Goal: Task Accomplishment & Management: Complete application form

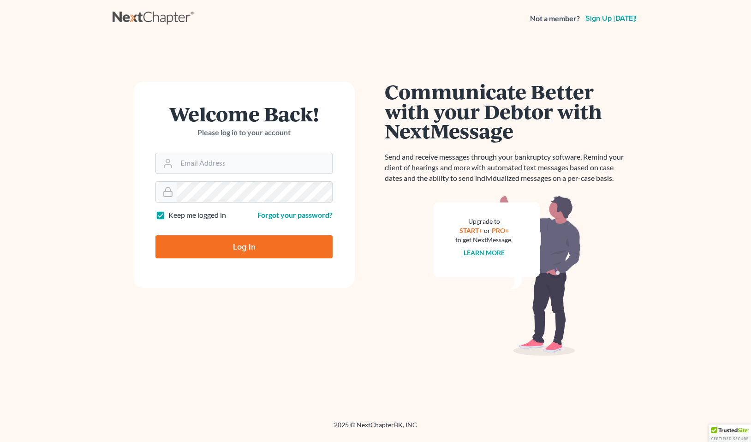
click at [197, 149] on div "Welcome Back! Please log in to your account" at bounding box center [243, 128] width 177 height 49
click at [198, 164] on input "Email Address" at bounding box center [254, 163] width 155 height 20
click at [245, 165] on input "Email Address" at bounding box center [254, 163] width 155 height 20
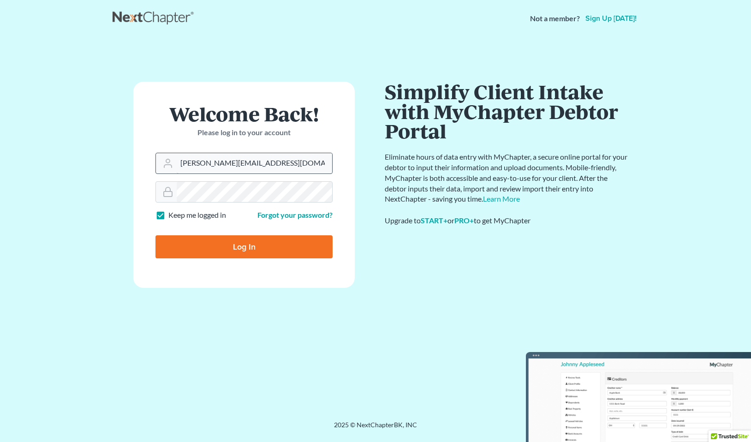
type input "ilya@petermlive.y.com"
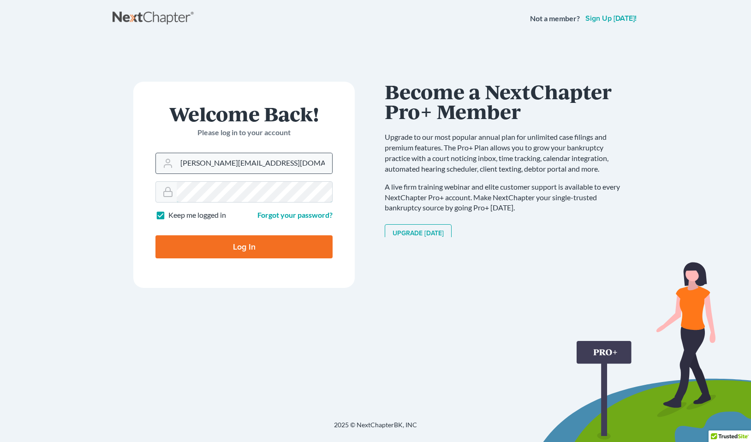
click at [155, 235] on input "Log In" at bounding box center [243, 246] width 177 height 23
type input "Thinking..."
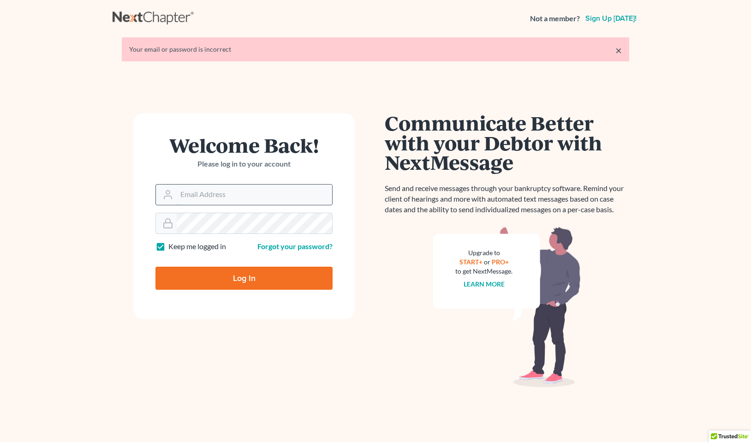
click at [244, 191] on input "Email Address" at bounding box center [254, 195] width 155 height 20
type input "[PERSON_NAME][EMAIL_ADDRESS][DOMAIN_NAME]"
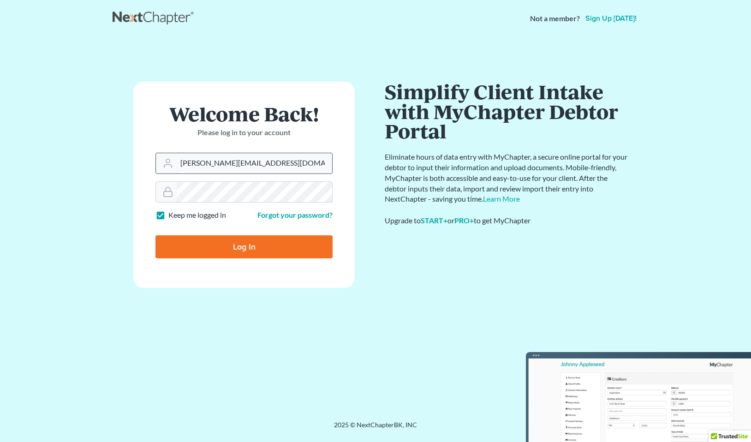
click at [155, 235] on input "Log In" at bounding box center [243, 246] width 177 height 23
type input "Thinking..."
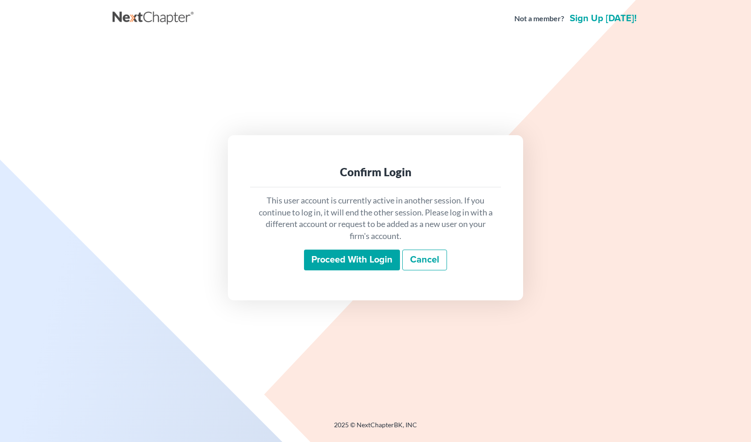
click at [346, 264] on input "Proceed with login" at bounding box center [352, 260] width 96 height 21
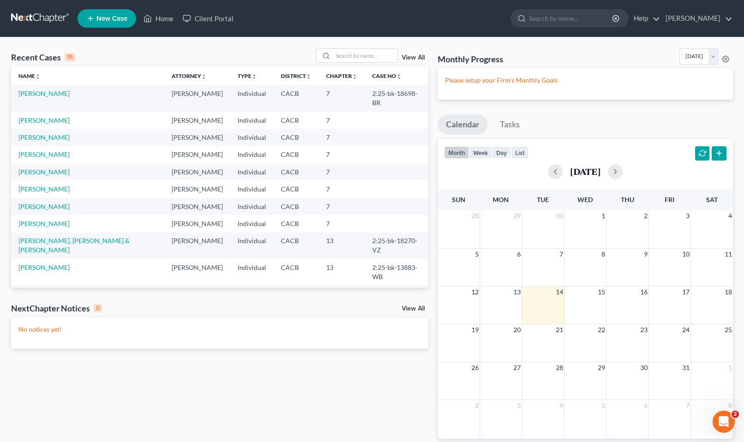
click at [34, 129] on td "Ryan, Michael" at bounding box center [87, 137] width 153 height 17
click at [36, 133] on link "Ryan, Michael" at bounding box center [43, 137] width 51 height 8
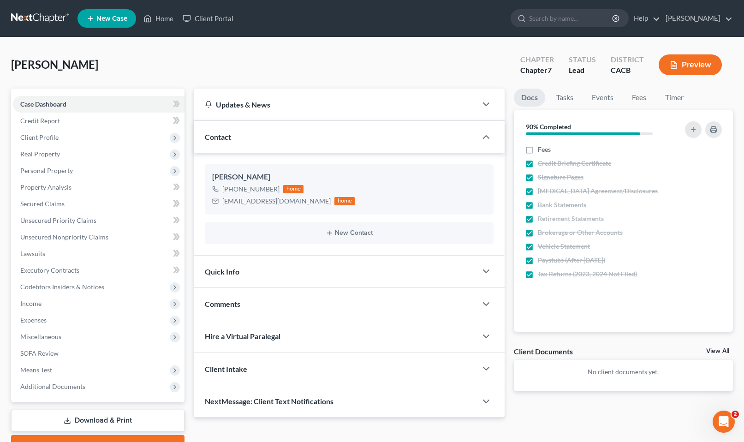
scroll to position [46, 0]
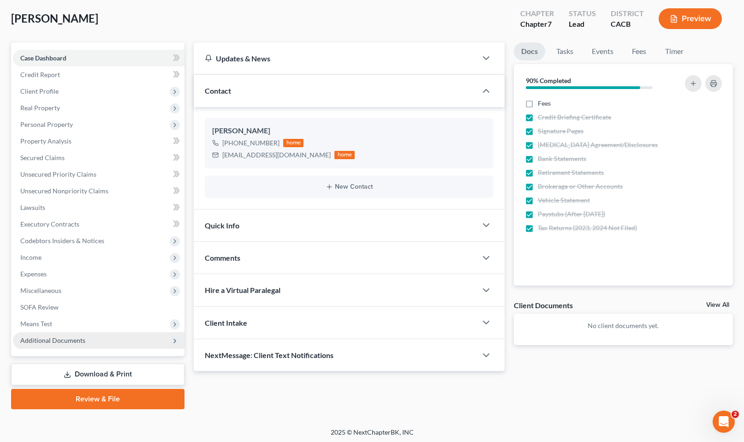
click at [83, 344] on span "Additional Documents" at bounding box center [99, 340] width 172 height 17
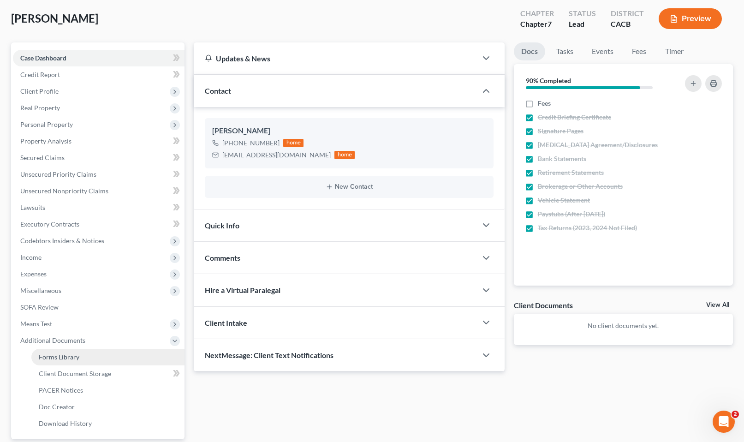
click at [74, 359] on span "Forms Library" at bounding box center [59, 357] width 41 height 8
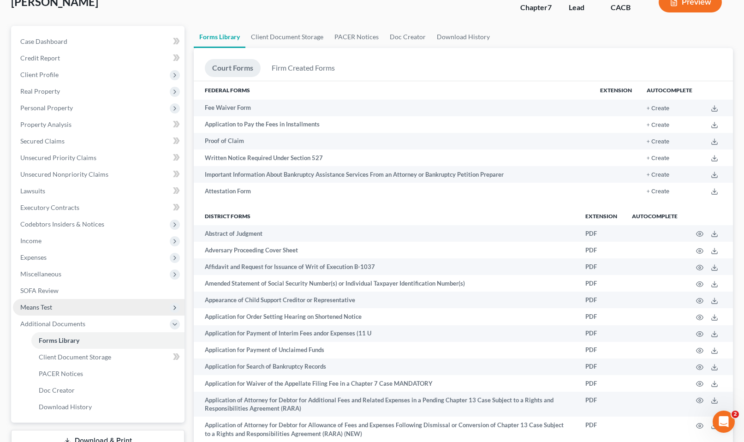
scroll to position [46, 0]
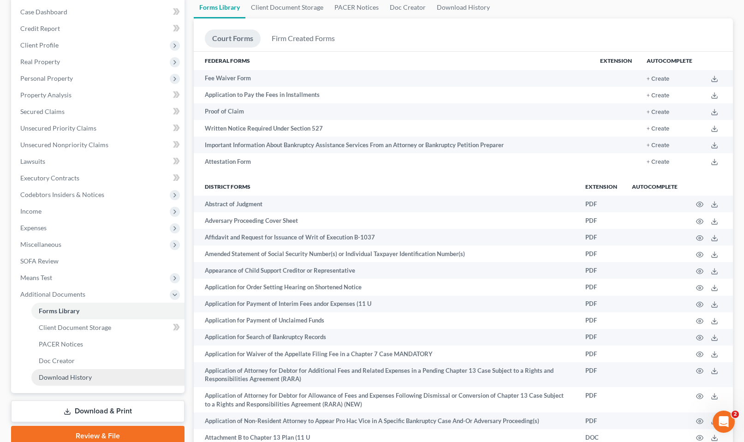
drag, startPoint x: 74, startPoint y: 381, endPoint x: 85, endPoint y: 376, distance: 12.6
click at [74, 382] on link "Download History" at bounding box center [107, 377] width 153 height 17
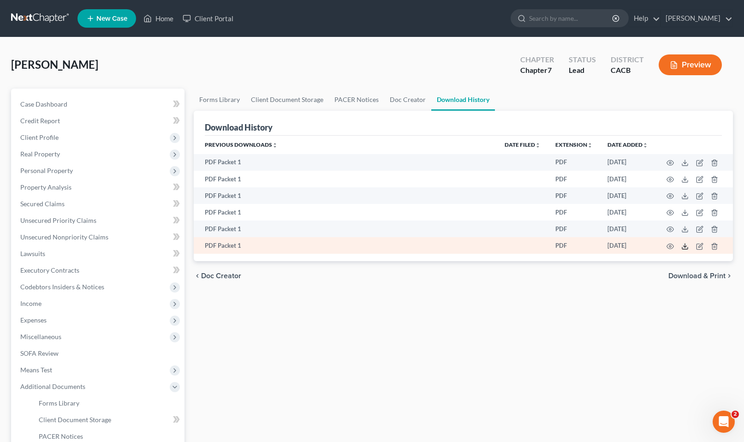
click at [684, 244] on icon at bounding box center [684, 246] width 7 height 7
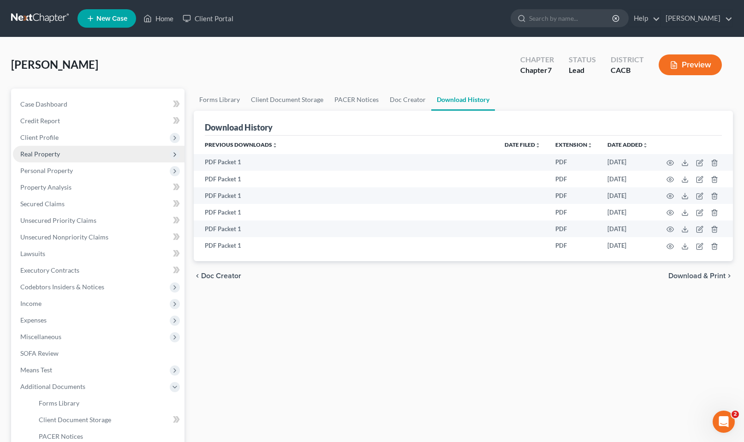
click at [25, 152] on span "Real Property" at bounding box center [40, 154] width 40 height 8
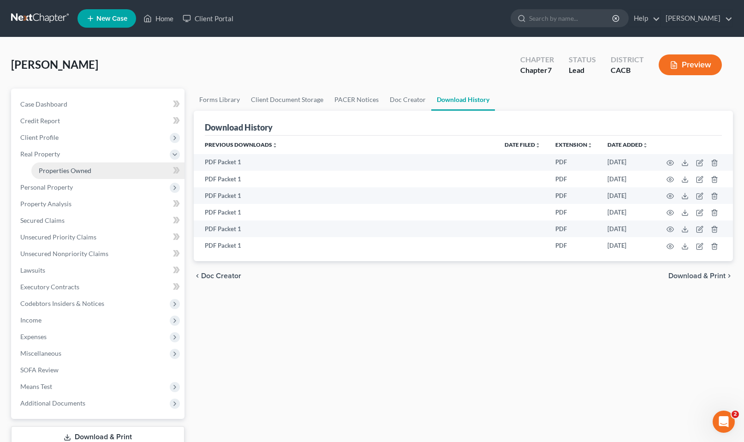
click at [54, 175] on link "Properties Owned" at bounding box center [107, 170] width 153 height 17
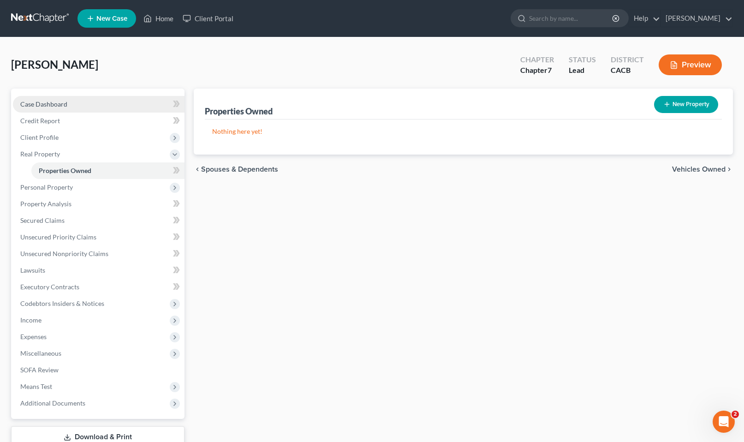
click at [51, 103] on span "Case Dashboard" at bounding box center [43, 104] width 47 height 8
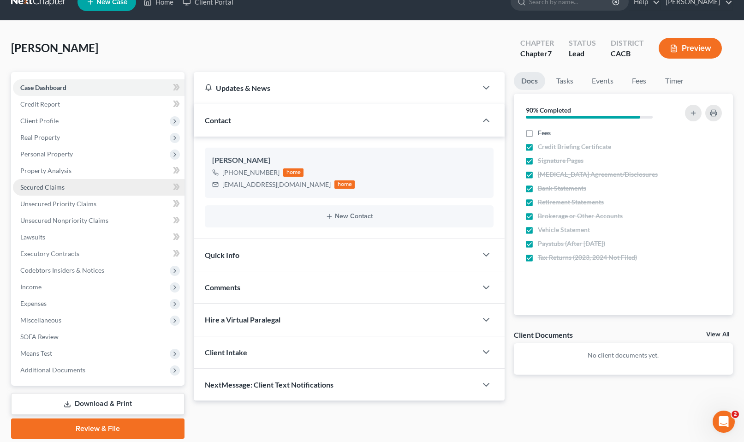
scroll to position [46, 0]
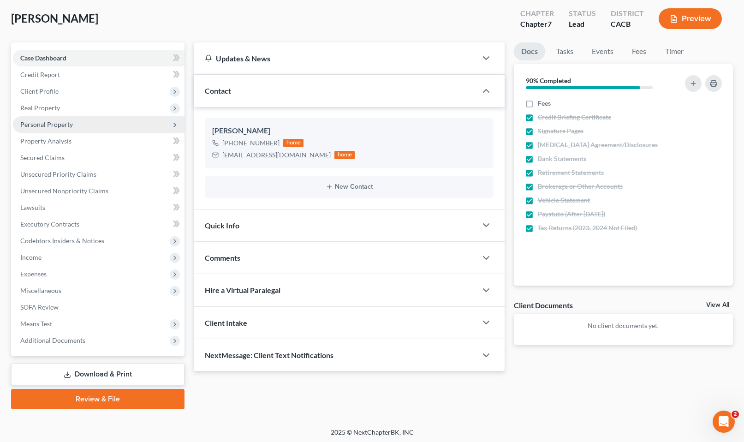
click at [59, 131] on span "Personal Property" at bounding box center [99, 124] width 172 height 17
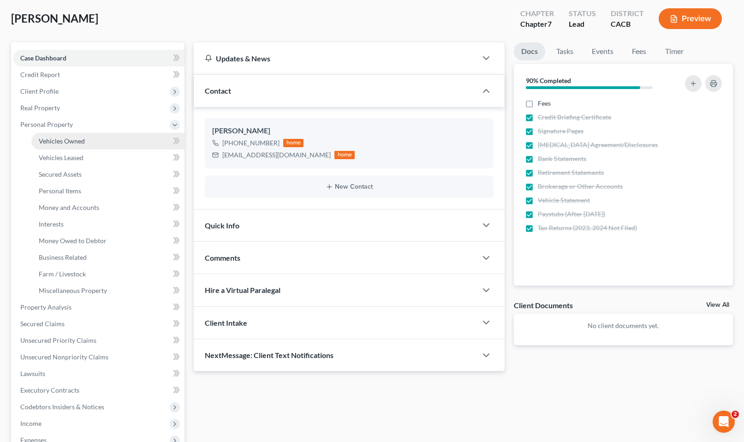
click at [61, 141] on span "Vehicles Owned" at bounding box center [62, 141] width 46 height 8
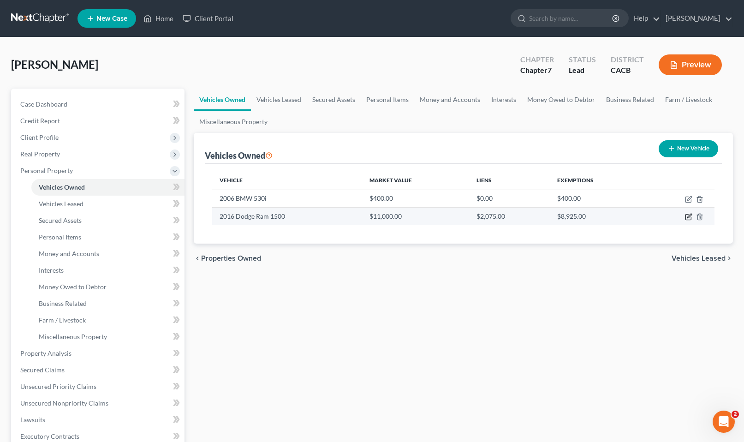
click at [687, 217] on icon "button" at bounding box center [688, 216] width 7 height 7
select select "0"
select select "10"
select select "3"
select select "0"
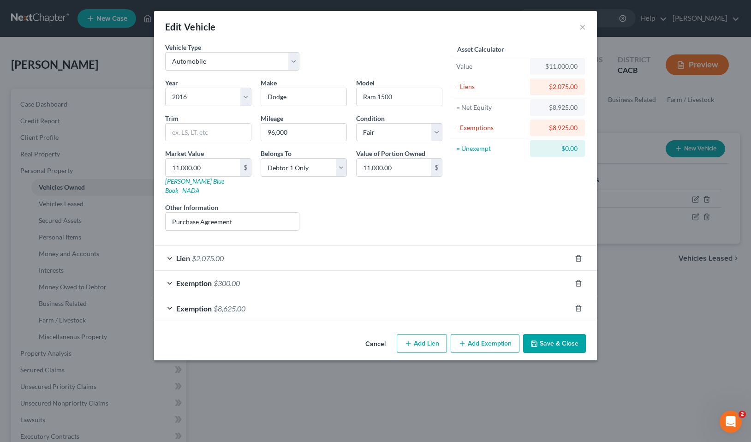
click at [243, 304] on span "$8,625.00" at bounding box center [230, 308] width 32 height 9
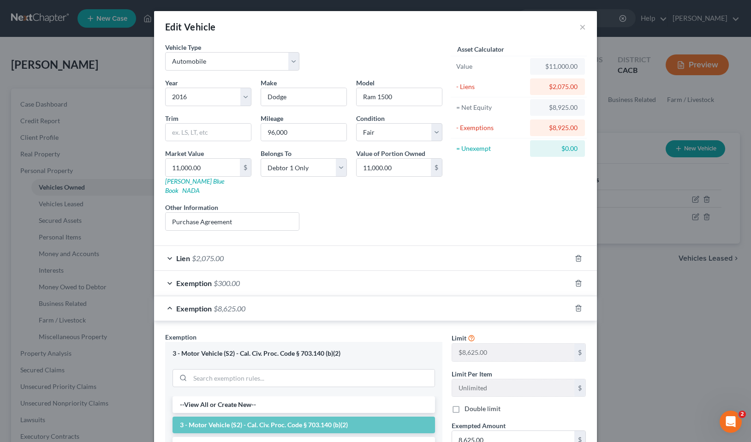
click at [243, 304] on span "$8,625.00" at bounding box center [230, 308] width 32 height 9
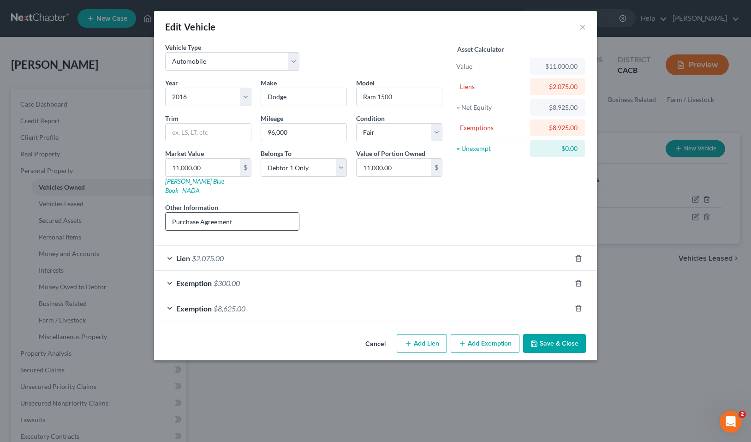
click at [247, 218] on input "Purchase Agreement" at bounding box center [232, 222] width 133 height 18
click at [208, 258] on div "Lien $2,075.00" at bounding box center [362, 258] width 417 height 24
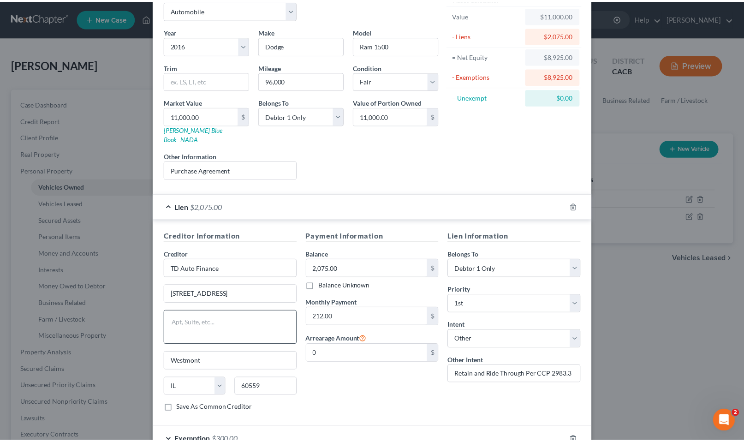
scroll to position [129, 0]
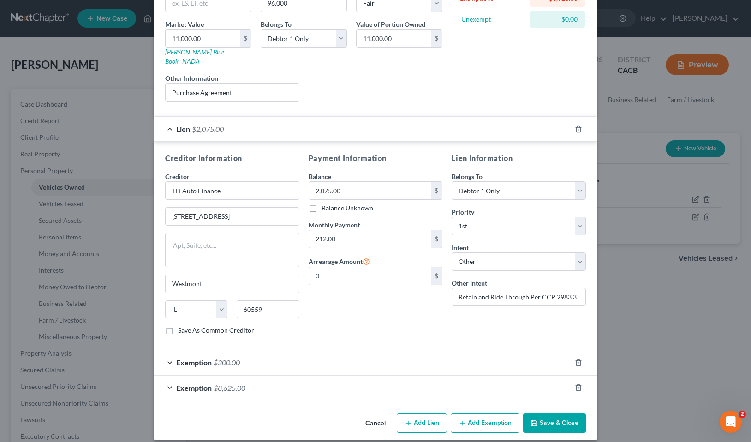
click at [568, 413] on button "Save & Close" at bounding box center [554, 422] width 63 height 19
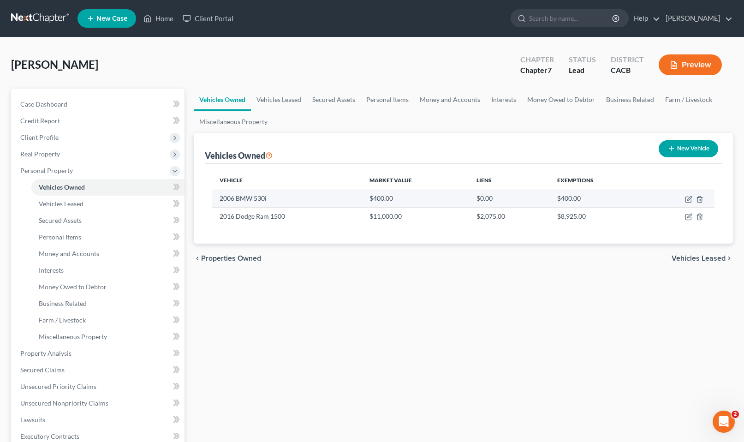
click at [688, 194] on td at bounding box center [680, 199] width 69 height 18
click at [689, 201] on icon "button" at bounding box center [688, 199] width 7 height 7
select select "0"
select select "20"
select select "3"
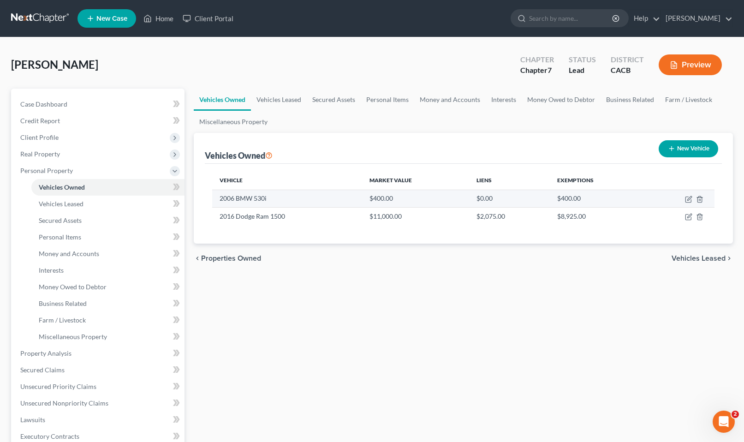
select select "0"
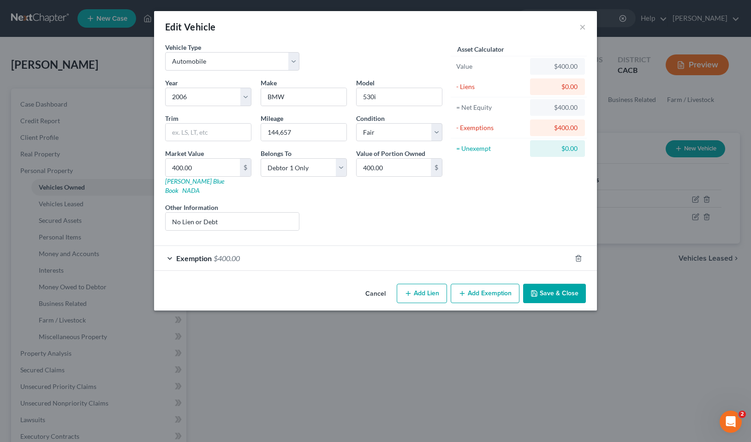
click at [297, 142] on div "Year Select 2026 2025 2024 2023 2022 2021 2020 2019 2018 2017 2016 2015 2014 20…" at bounding box center [304, 158] width 287 height 160
drag, startPoint x: 301, startPoint y: 136, endPoint x: 249, endPoint y: 133, distance: 52.7
click at [250, 133] on div "Year Select 2026 2025 2024 2023 2022 2021 2020 2019 2018 2017 2016 2015 2014 20…" at bounding box center [304, 158] width 287 height 160
type input "152,000"
click at [543, 285] on button "Save & Close" at bounding box center [554, 293] width 63 height 19
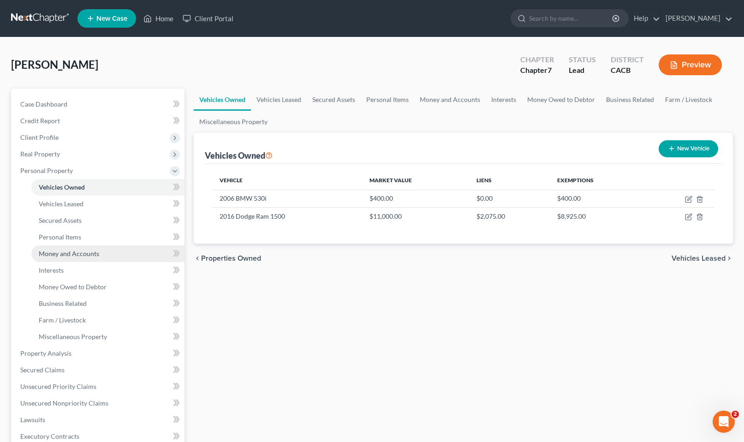
click at [75, 253] on span "Money and Accounts" at bounding box center [69, 254] width 60 height 8
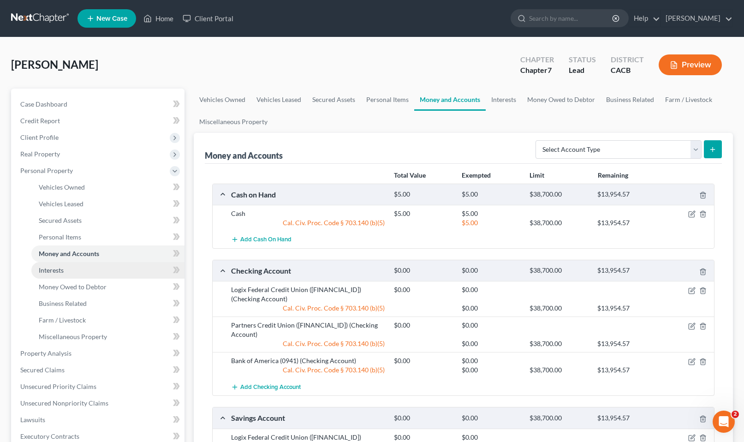
click at [78, 267] on link "Interests" at bounding box center [107, 270] width 153 height 17
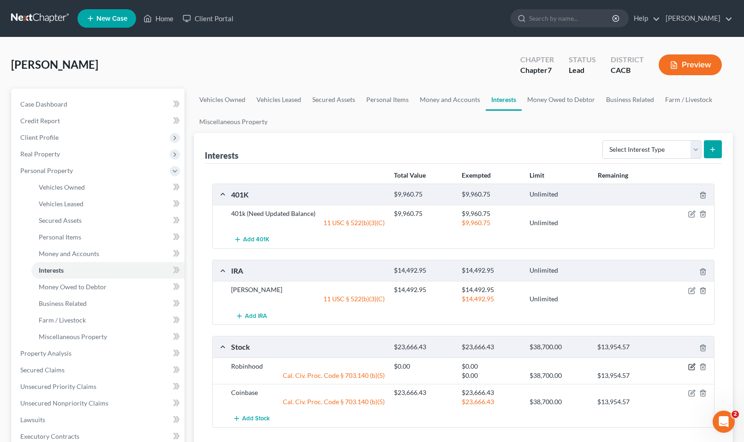
click at [692, 367] on icon "button" at bounding box center [691, 366] width 7 height 7
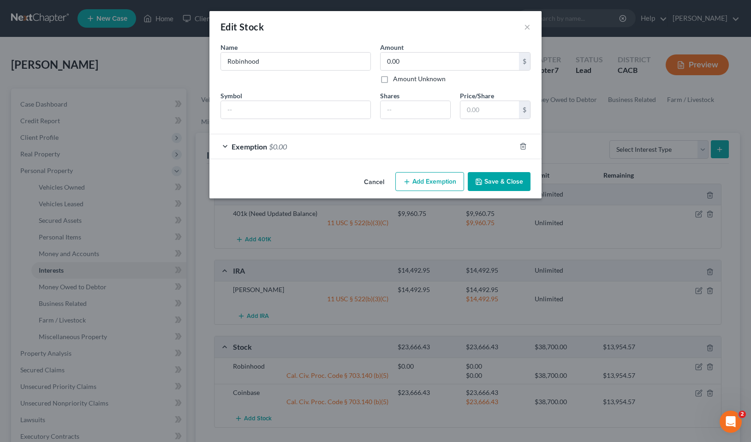
click at [529, 144] on div at bounding box center [529, 146] width 26 height 15
click at [525, 145] on icon "button" at bounding box center [523, 146] width 4 height 6
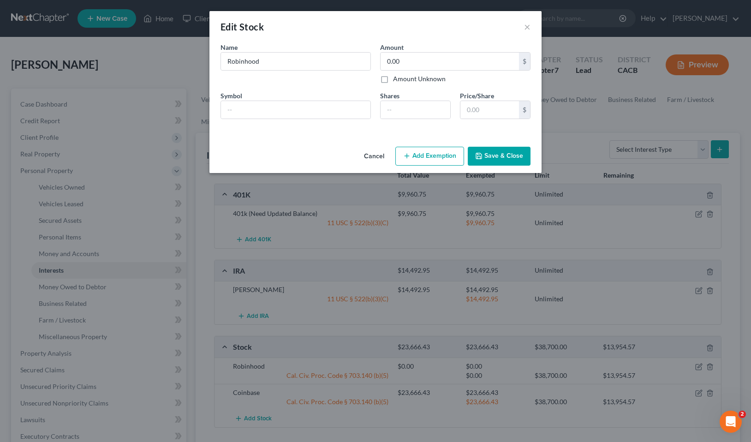
click at [500, 158] on button "Save & Close" at bounding box center [499, 156] width 63 height 19
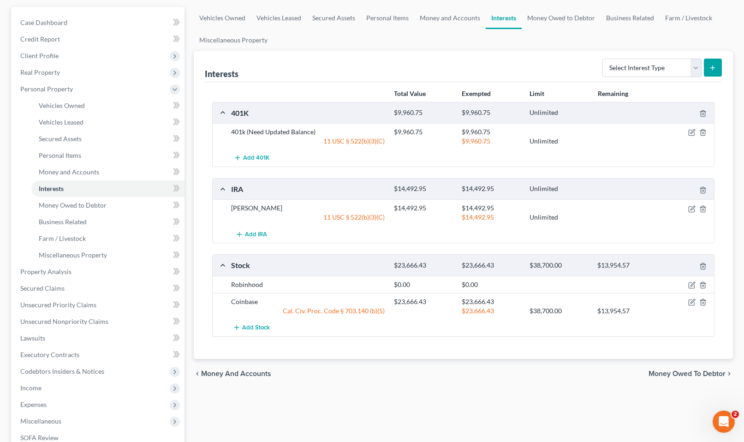
scroll to position [92, 0]
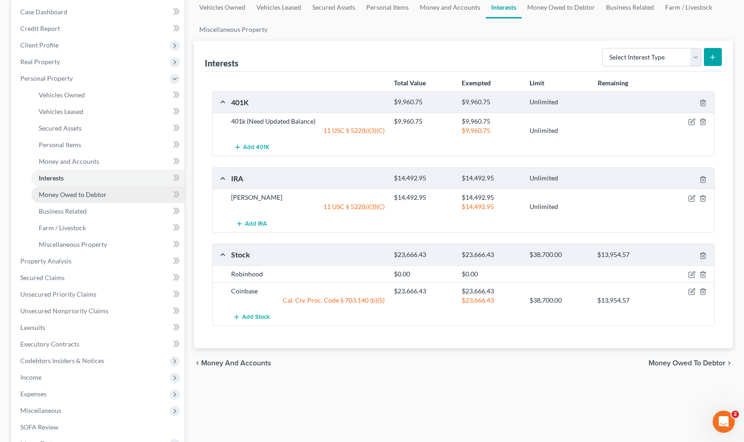
click at [64, 191] on span "Money Owed to Debtor" at bounding box center [73, 195] width 68 height 8
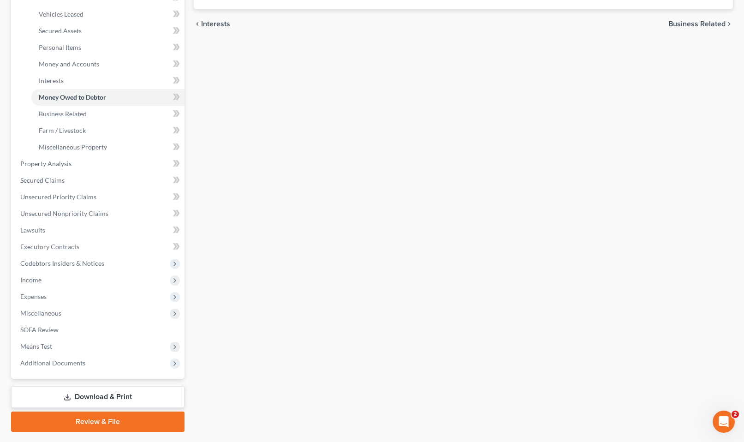
scroll to position [168, 0]
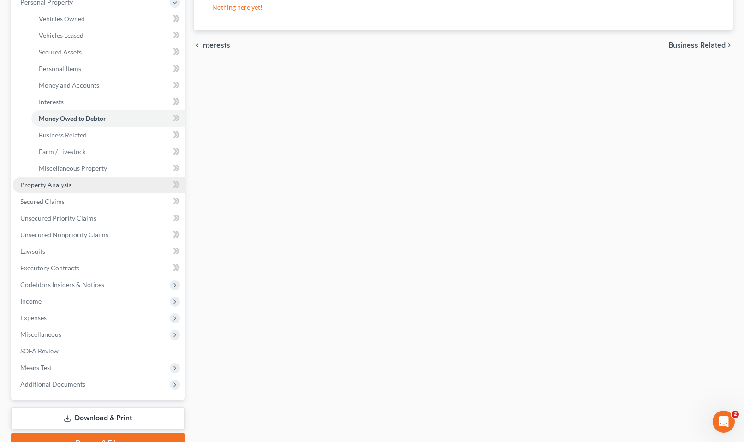
click at [50, 181] on span "Property Analysis" at bounding box center [45, 185] width 51 height 8
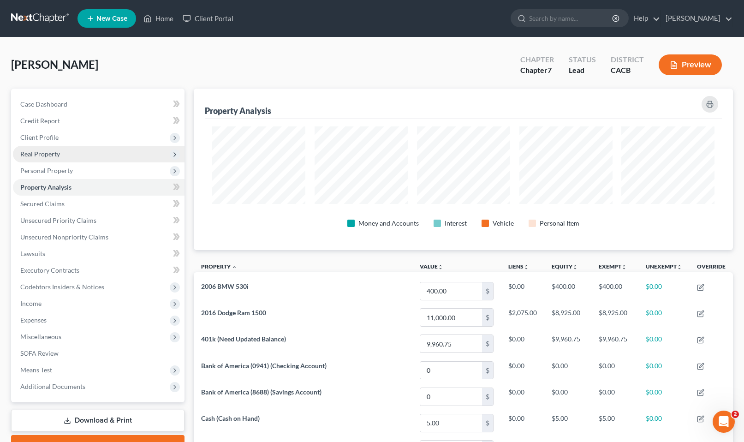
click at [63, 155] on span "Real Property" at bounding box center [99, 154] width 172 height 17
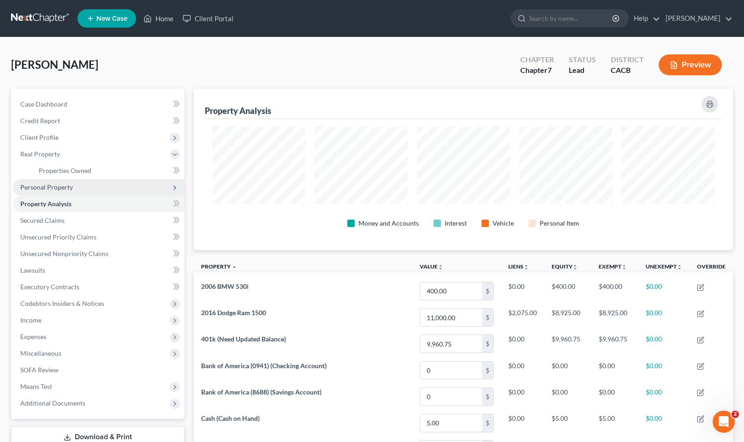
click at [49, 184] on span "Personal Property" at bounding box center [46, 187] width 53 height 8
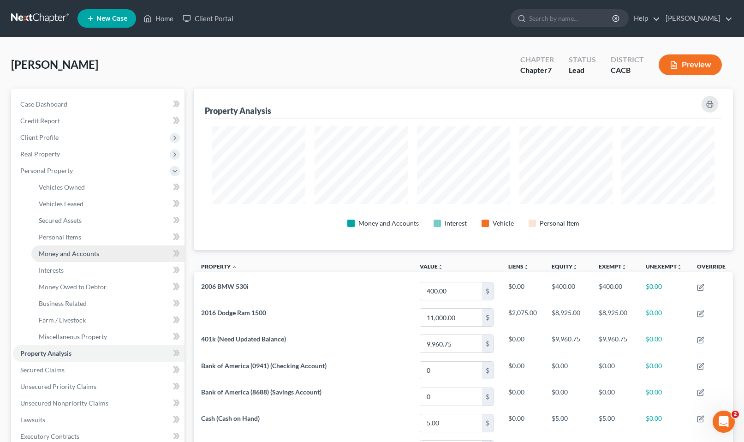
click at [84, 249] on link "Money and Accounts" at bounding box center [107, 253] width 153 height 17
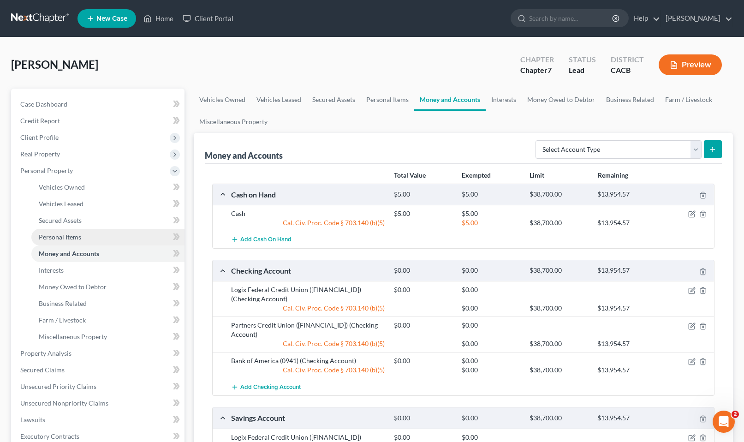
click at [66, 238] on span "Personal Items" at bounding box center [60, 237] width 42 height 8
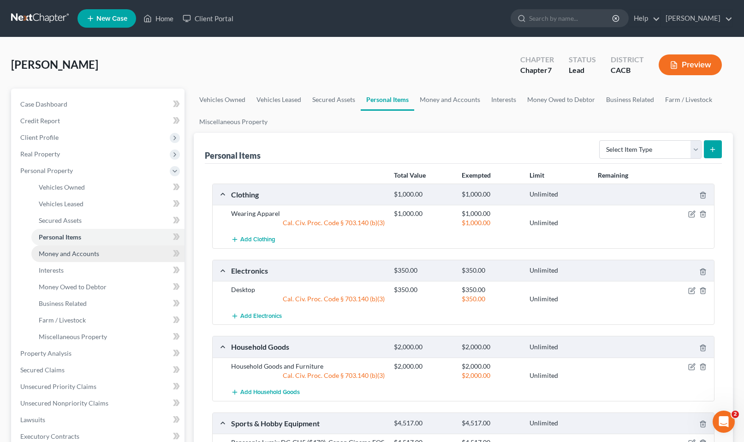
click at [59, 257] on span "Money and Accounts" at bounding box center [69, 254] width 60 height 8
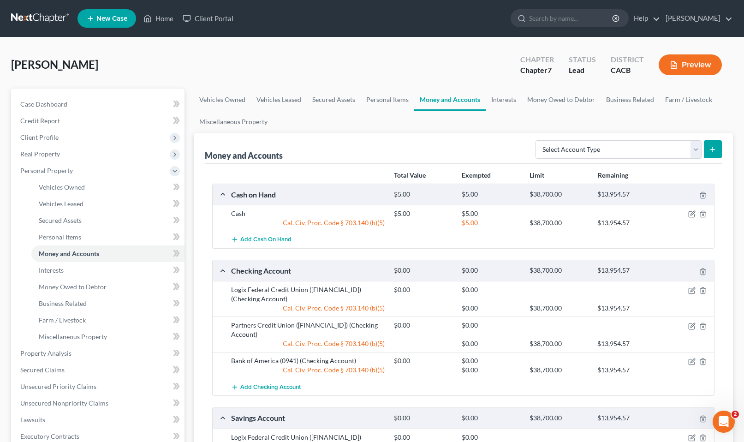
click at [687, 356] on div at bounding box center [688, 360] width 54 height 9
click at [693, 358] on icon "button" at bounding box center [693, 360] width 4 height 4
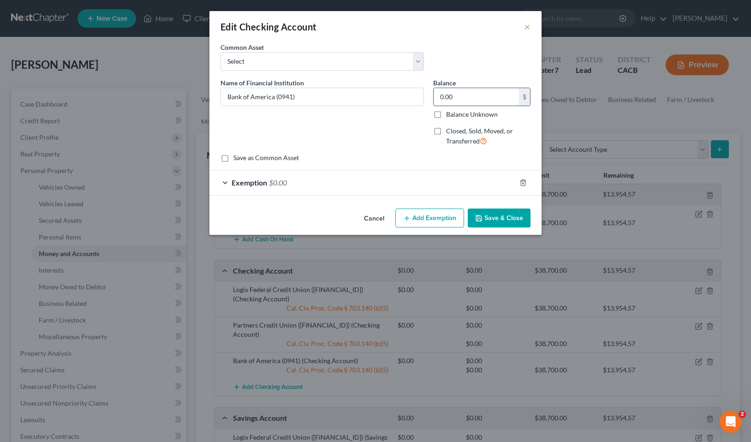
click at [467, 97] on input "0.00" at bounding box center [476, 97] width 85 height 18
type input "1,200"
click at [321, 199] on div "An exemption set must first be selected from the Filing Information section. Co…" at bounding box center [375, 123] width 332 height 162
click at [317, 177] on div "Exemption $0.00" at bounding box center [362, 182] width 306 height 24
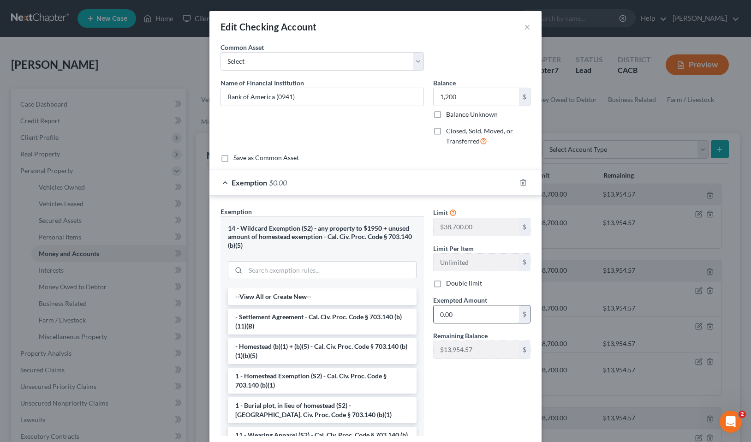
click at [460, 314] on input "0.00" at bounding box center [476, 314] width 85 height 18
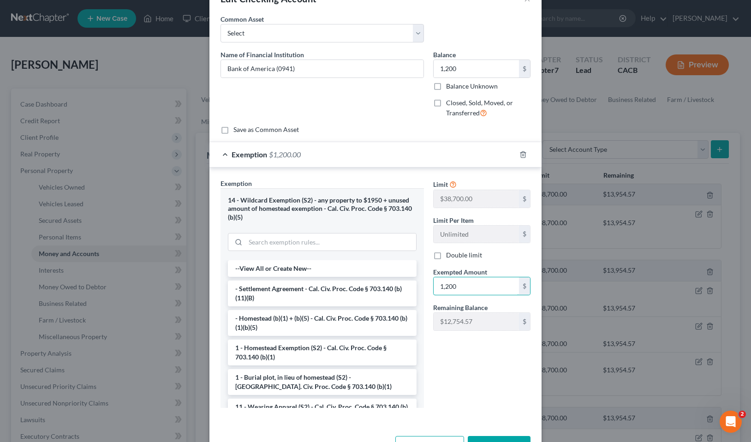
scroll to position [60, 0]
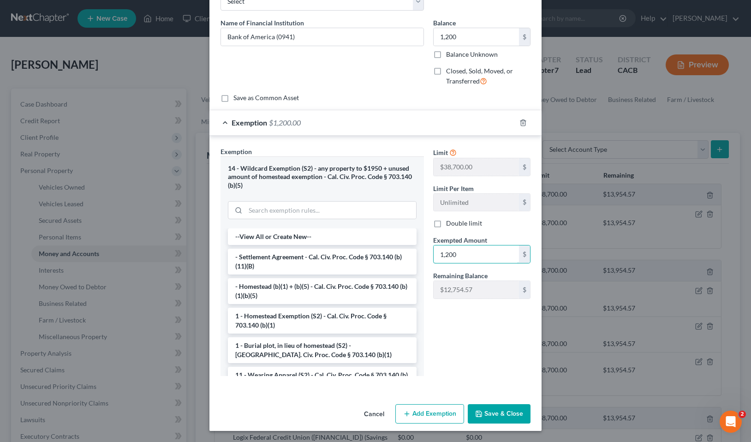
type input "1,200"
click at [510, 412] on button "Save & Close" at bounding box center [499, 413] width 63 height 19
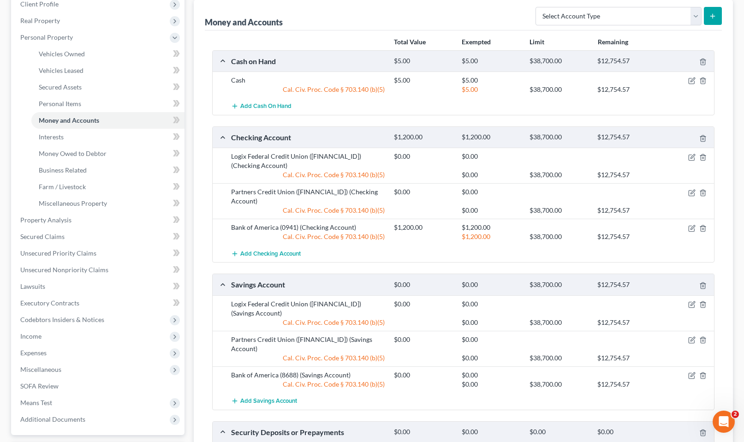
scroll to position [138, 0]
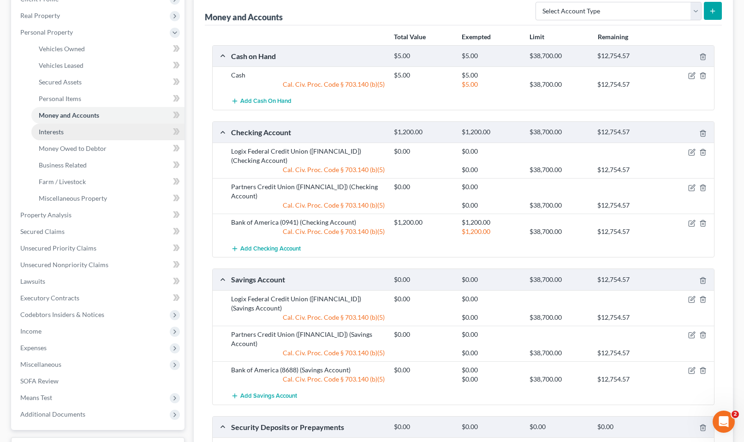
click at [53, 130] on span "Interests" at bounding box center [51, 132] width 25 height 8
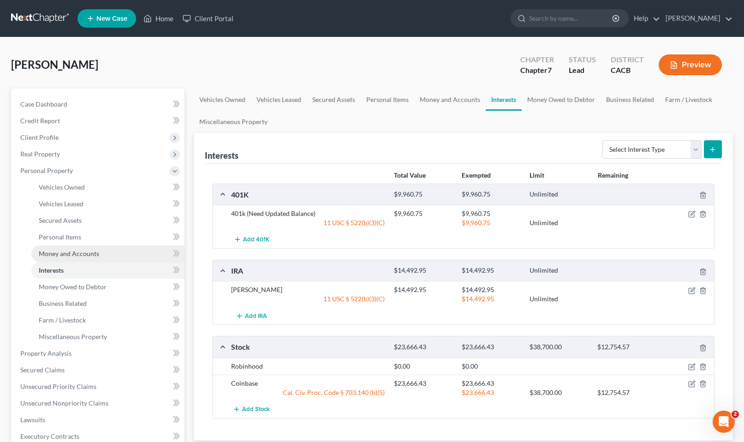
click at [72, 254] on span "Money and Accounts" at bounding box center [69, 254] width 60 height 8
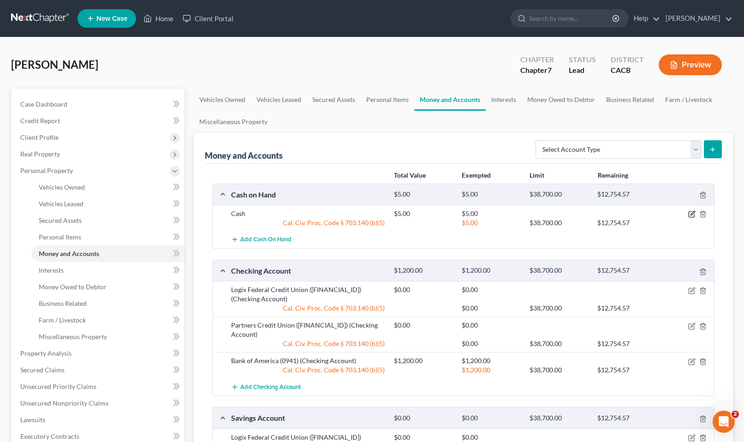
click at [695, 211] on icon "button" at bounding box center [693, 213] width 4 height 4
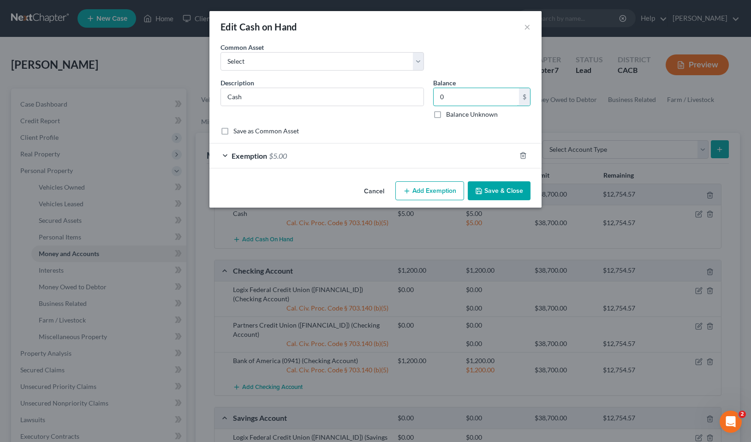
type input "0"
click at [519, 159] on div at bounding box center [529, 155] width 26 height 15
click at [524, 154] on icon "button" at bounding box center [523, 155] width 7 height 7
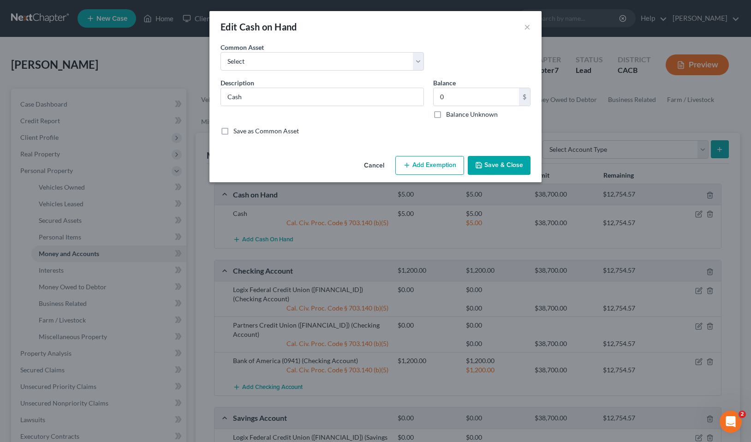
click at [498, 167] on button "Save & Close" at bounding box center [499, 165] width 63 height 19
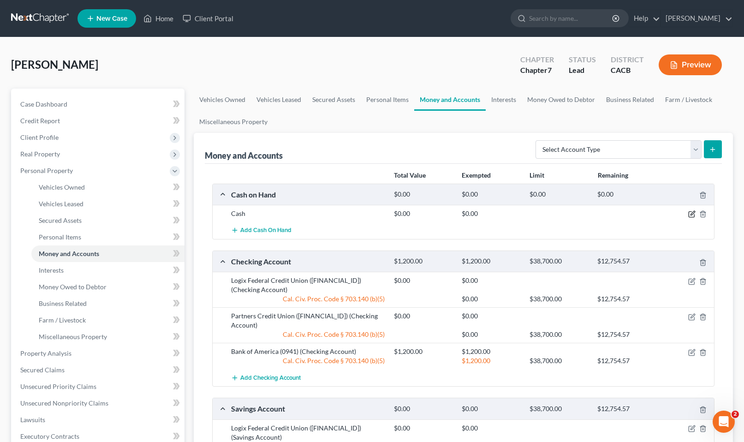
click at [693, 212] on icon "button" at bounding box center [693, 213] width 4 height 4
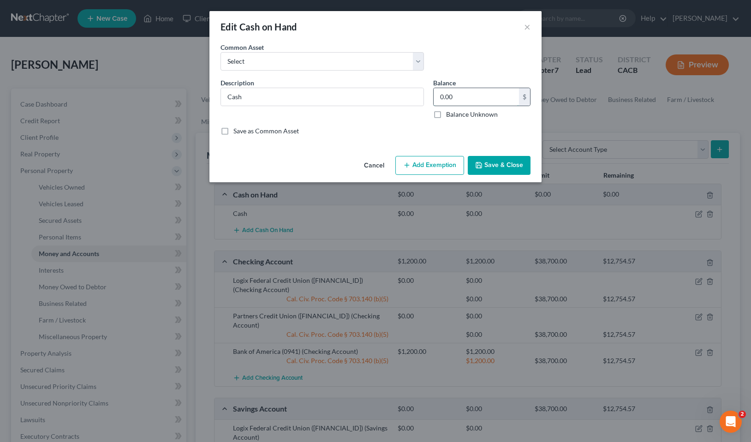
click at [467, 96] on input "0.00" at bounding box center [476, 97] width 85 height 18
type input "30"
drag, startPoint x: 451, startPoint y: 177, endPoint x: 442, endPoint y: 173, distance: 9.9
click at [449, 176] on div "Cancel Add Exemption Save & Close" at bounding box center [375, 167] width 332 height 30
click at [429, 166] on button "Add Exemption" at bounding box center [429, 165] width 69 height 19
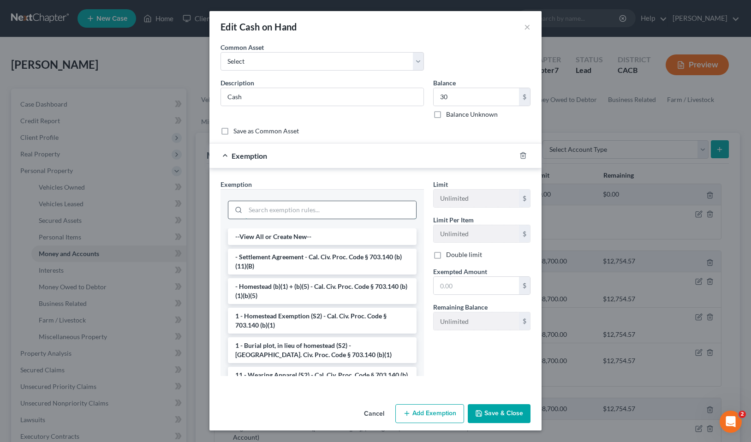
click at [291, 202] on input "search" at bounding box center [330, 210] width 171 height 18
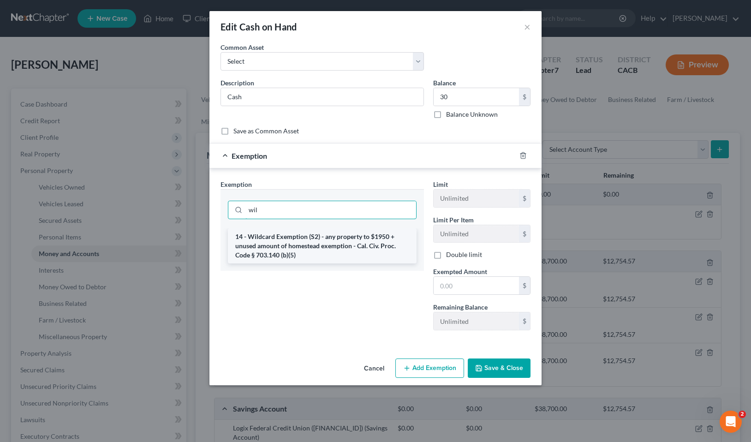
type input "wil"
click at [296, 255] on li "14 - Wildcard Exemption (S2) - any property to $1950 + unused amount of homeste…" at bounding box center [322, 245] width 189 height 35
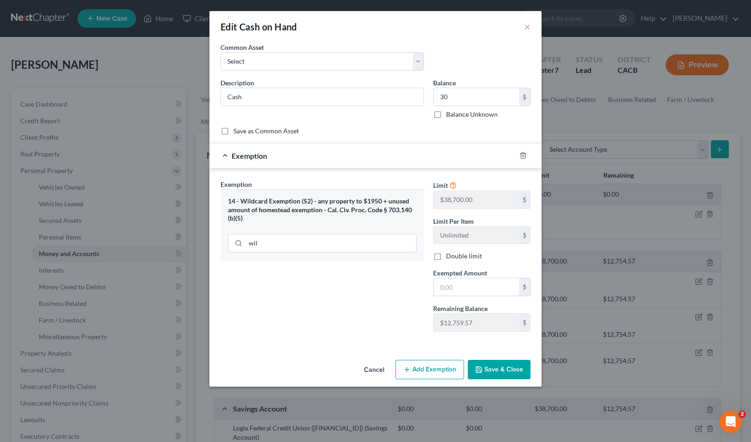
drag, startPoint x: 460, startPoint y: 290, endPoint x: 502, endPoint y: 268, distance: 47.1
click at [460, 290] on input "text" at bounding box center [476, 287] width 85 height 18
type input "30"
click at [515, 375] on button "Save & Close" at bounding box center [499, 369] width 63 height 19
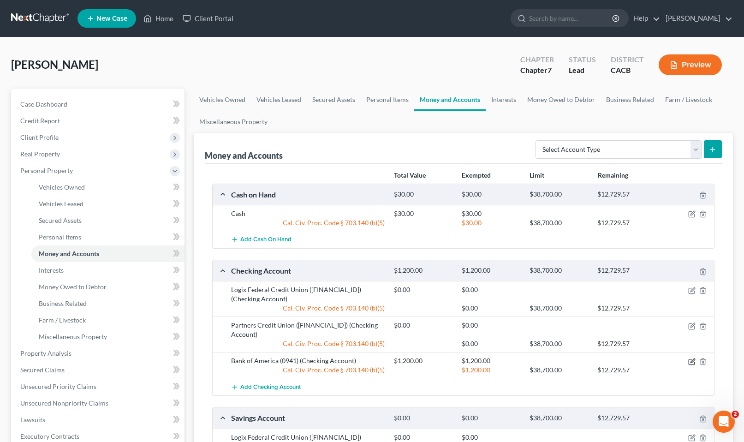
drag, startPoint x: 689, startPoint y: 355, endPoint x: 689, endPoint y: 349, distance: 6.0
click at [689, 358] on icon "button" at bounding box center [691, 361] width 7 height 7
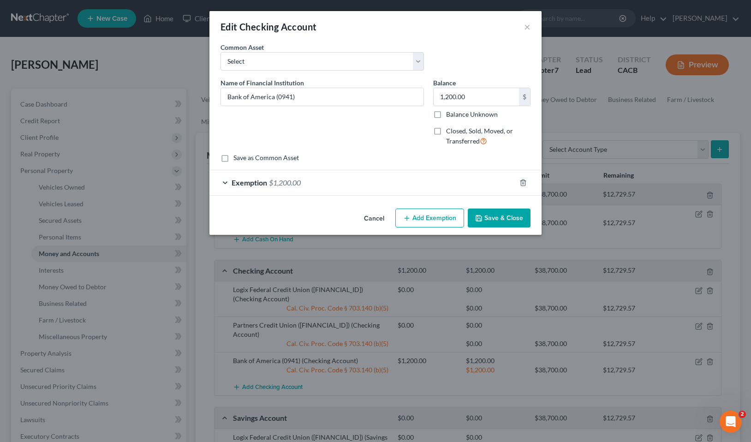
click at [368, 176] on div "Exemption $1,200.00" at bounding box center [362, 182] width 306 height 24
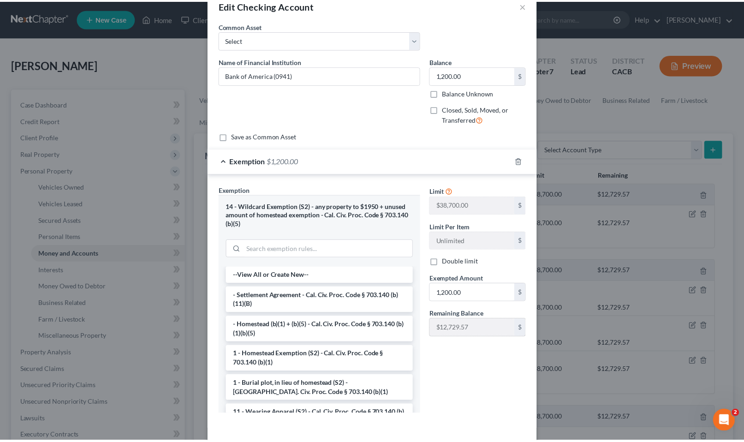
scroll to position [60, 0]
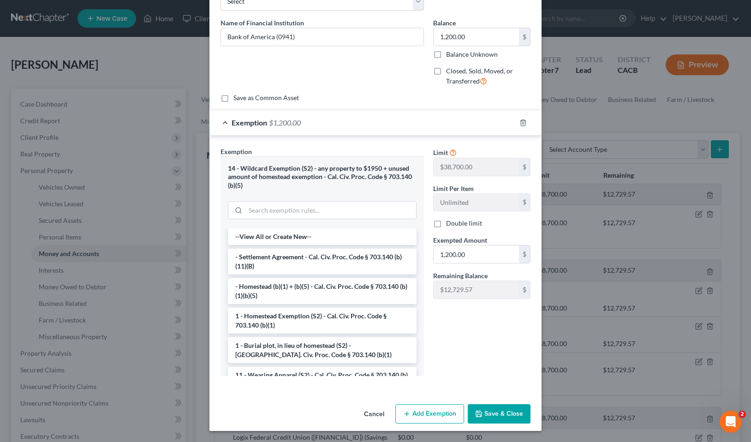
click at [485, 406] on button "Save & Close" at bounding box center [499, 413] width 63 height 19
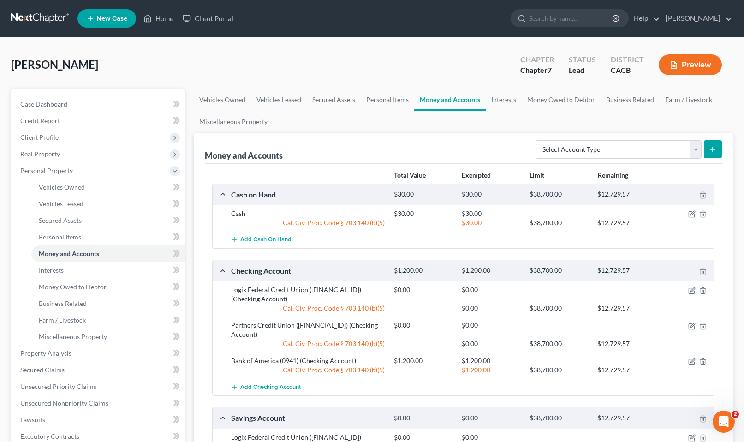
click at [197, 292] on div "Money and Accounts Select Account Type Brokerage Cash on Hand Certificates of D…" at bounding box center [463, 387] width 539 height 509
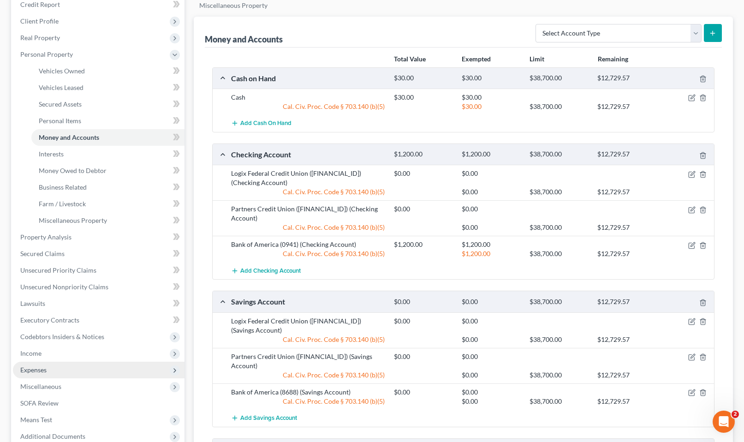
scroll to position [138, 0]
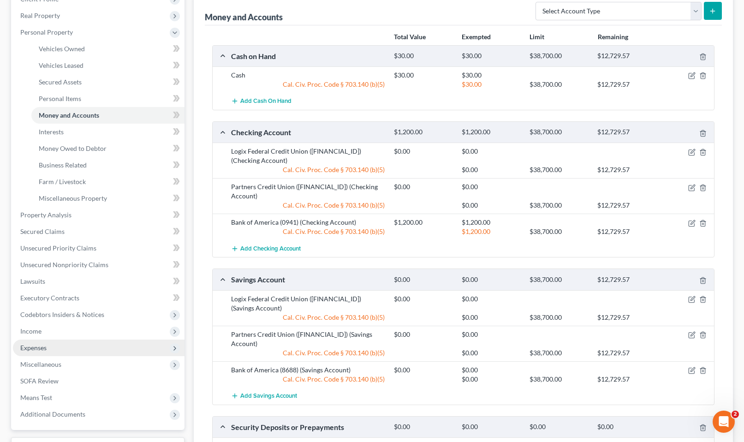
click at [46, 347] on span "Expenses" at bounding box center [33, 348] width 26 height 8
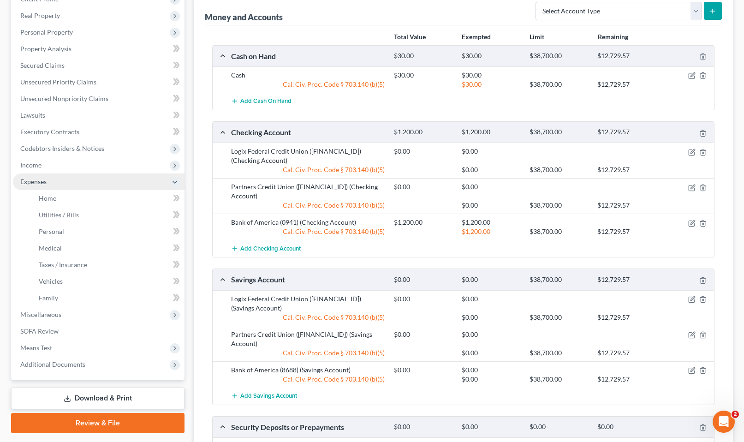
click at [60, 186] on span "Expenses" at bounding box center [99, 181] width 172 height 17
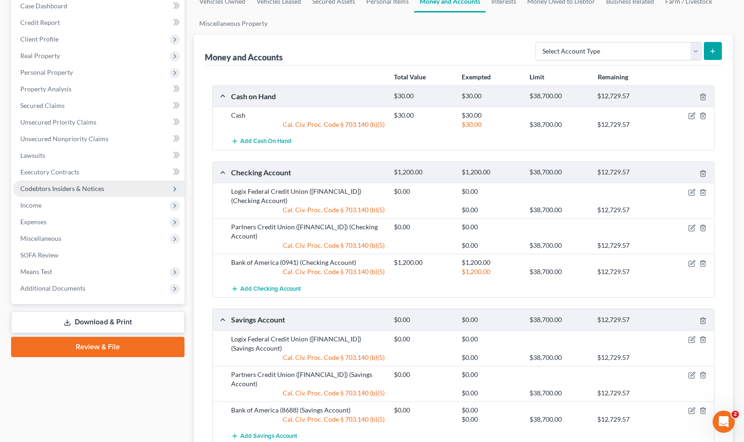
scroll to position [92, 0]
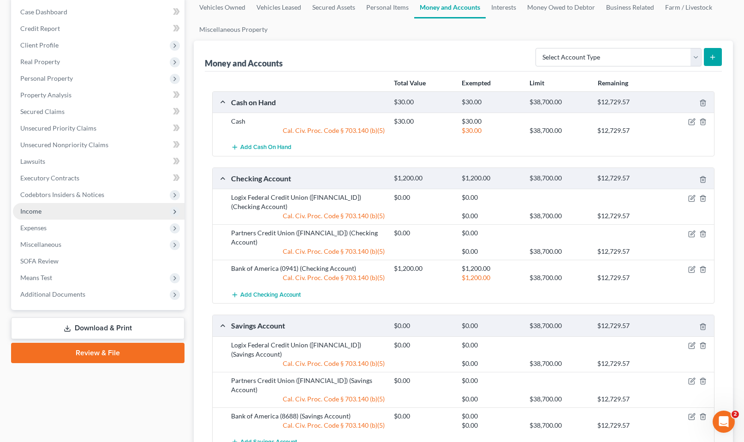
click at [44, 207] on span "Income" at bounding box center [99, 211] width 172 height 17
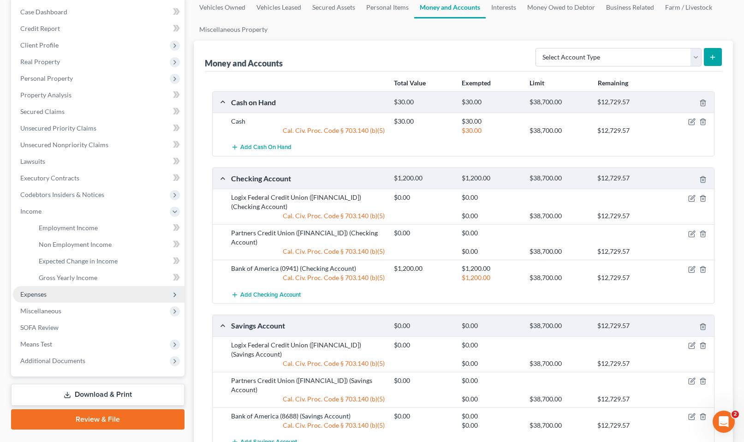
click at [48, 299] on span "Expenses" at bounding box center [99, 294] width 172 height 17
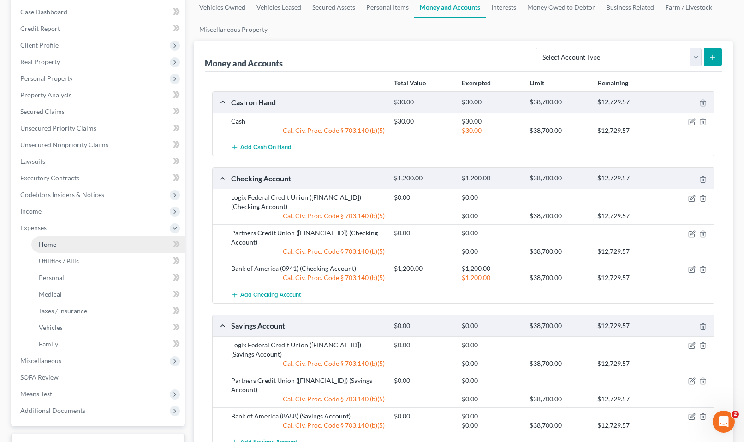
click at [67, 238] on link "Home" at bounding box center [107, 244] width 153 height 17
click at [58, 260] on span "Utilities / Bills" at bounding box center [59, 261] width 40 height 8
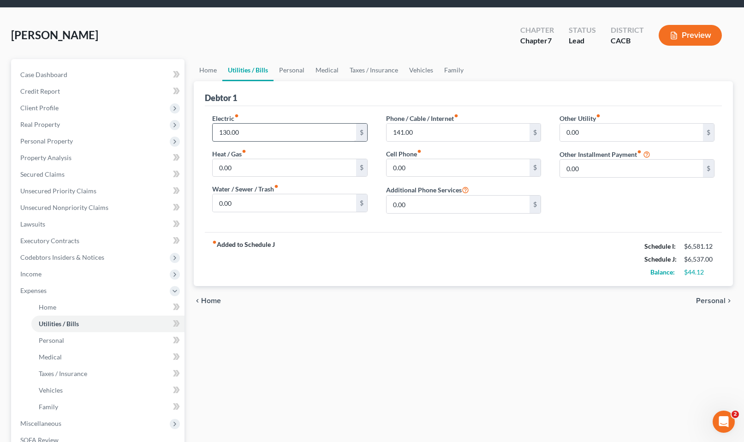
scroll to position [46, 0]
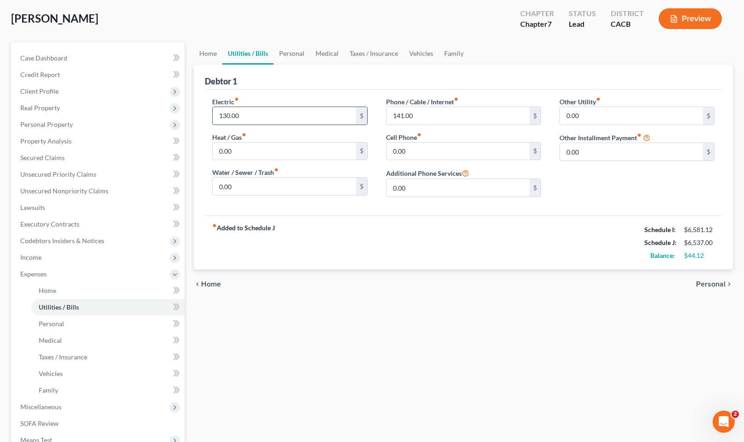
click at [248, 121] on input "130.00" at bounding box center [284, 116] width 143 height 18
drag, startPoint x: 244, startPoint y: 112, endPoint x: 219, endPoint y: 113, distance: 24.9
click at [219, 113] on input "130.00" at bounding box center [284, 116] width 143 height 18
type input "150"
click at [375, 318] on div "Home Utilities / Bills Personal Medical Taxes / Insurance Vehicles Family Debto…" at bounding box center [463, 283] width 549 height 483
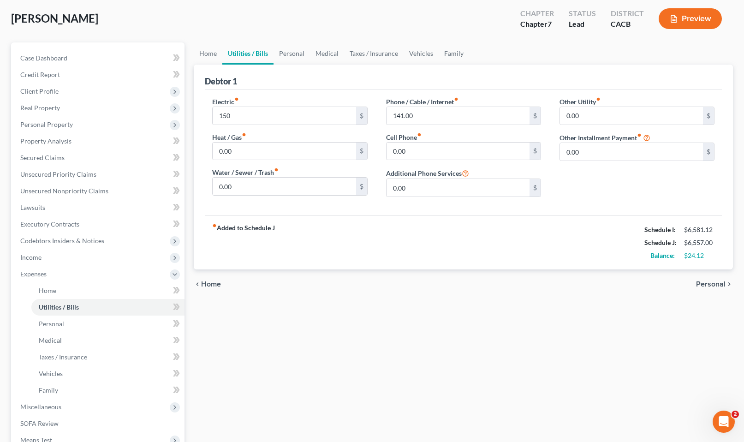
click at [185, 61] on div "Case Dashboard Payments Invoices Payments Payments Credit Report Client Profile" at bounding box center [97, 283] width 183 height 483
click at [209, 58] on link "Home" at bounding box center [208, 53] width 29 height 22
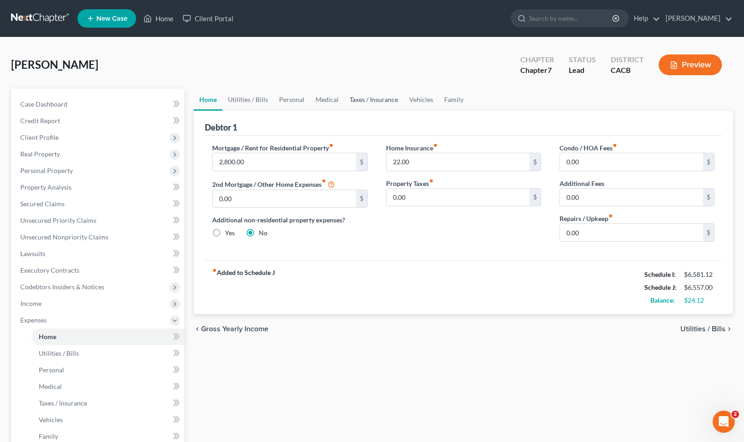
click at [387, 96] on link "Taxes / Insurance" at bounding box center [374, 100] width 60 height 22
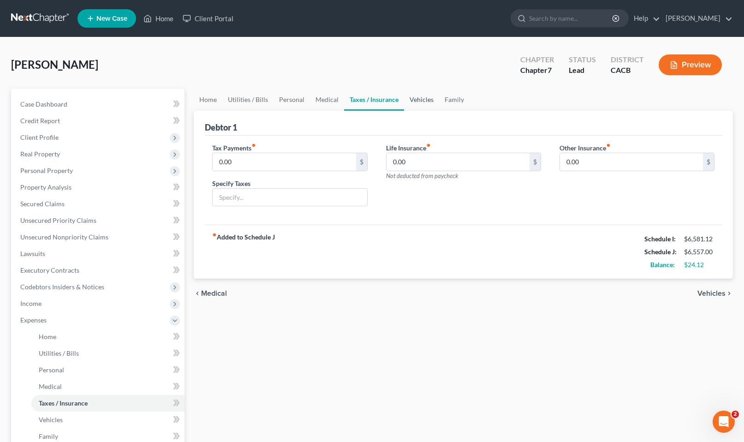
click at [418, 100] on link "Vehicles" at bounding box center [421, 100] width 35 height 22
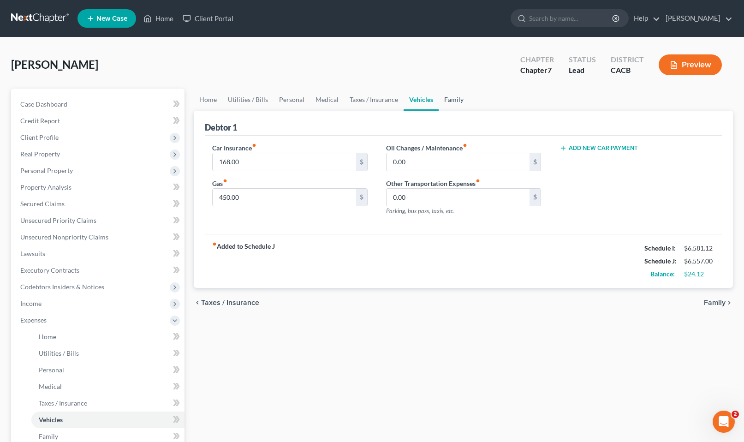
click at [446, 100] on link "Family" at bounding box center [454, 100] width 30 height 22
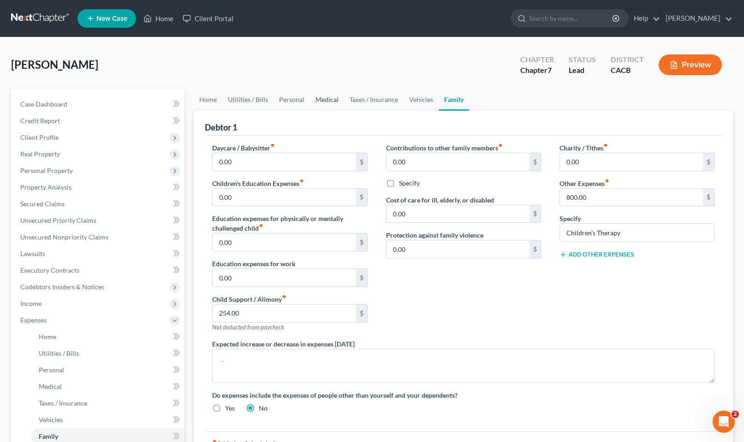
click at [335, 108] on link "Medical" at bounding box center [327, 100] width 34 height 22
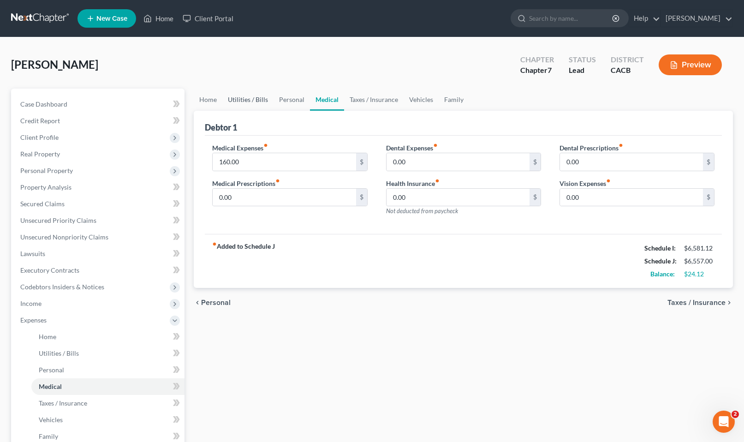
click at [270, 102] on link "Utilities / Bills" at bounding box center [247, 100] width 51 height 22
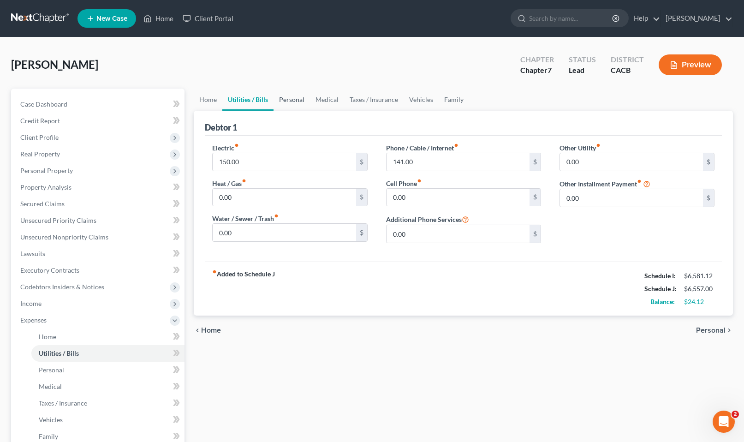
click at [299, 93] on link "Personal" at bounding box center [292, 100] width 36 height 22
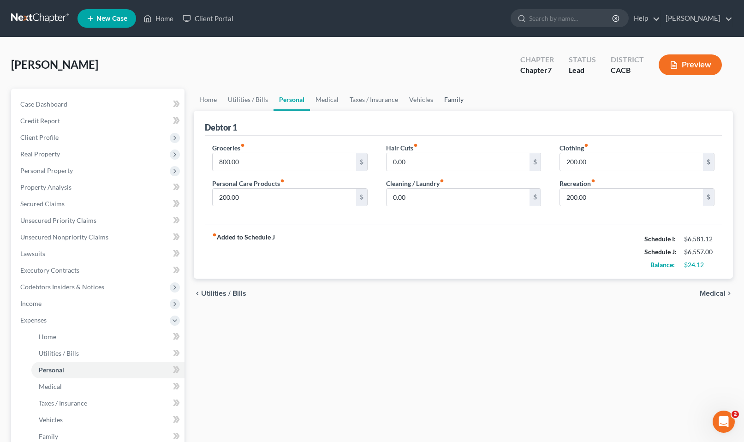
click at [447, 104] on link "Family" at bounding box center [454, 100] width 30 height 22
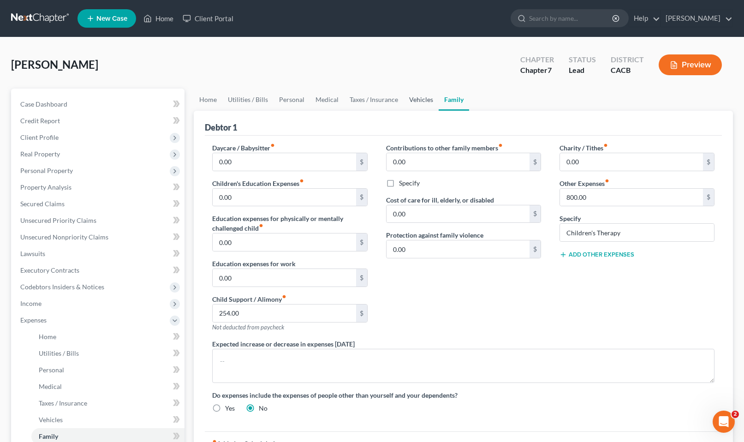
click at [416, 98] on link "Vehicles" at bounding box center [421, 100] width 35 height 22
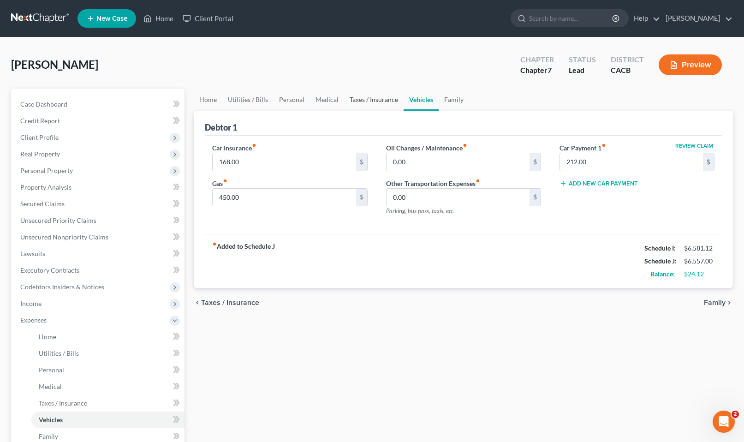
click at [383, 95] on link "Taxes / Insurance" at bounding box center [374, 100] width 60 height 22
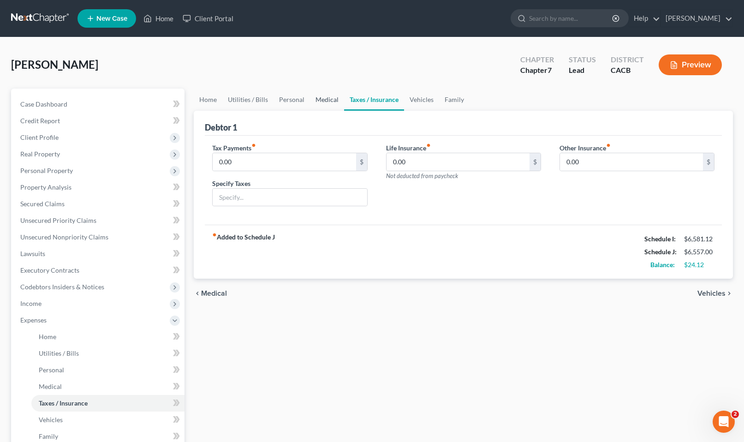
click at [317, 106] on link "Medical" at bounding box center [327, 100] width 34 height 22
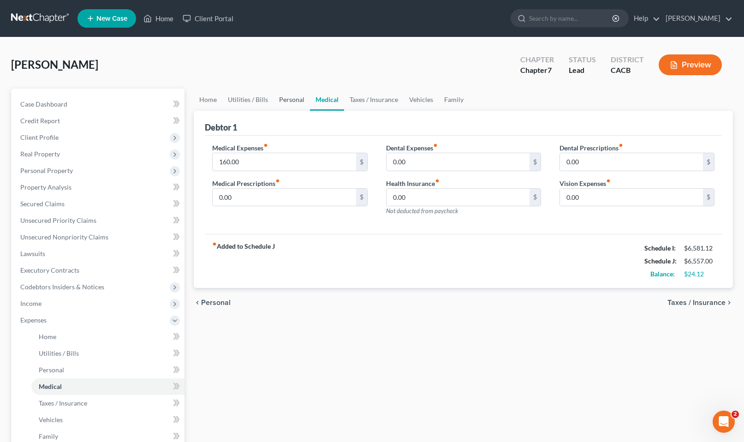
click at [297, 99] on link "Personal" at bounding box center [292, 100] width 36 height 22
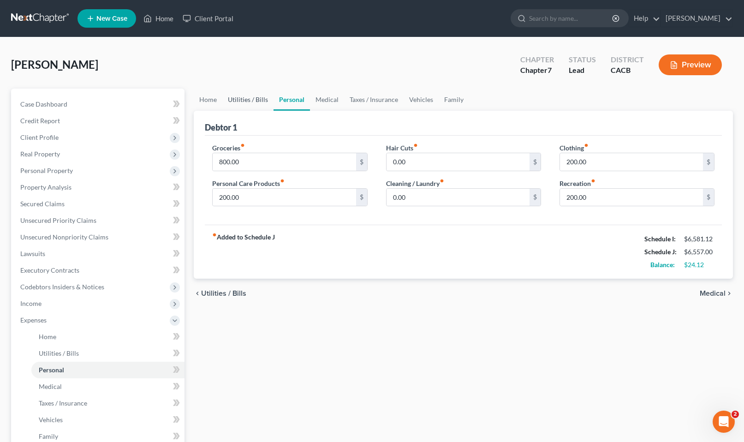
click at [233, 102] on link "Utilities / Bills" at bounding box center [247, 100] width 51 height 22
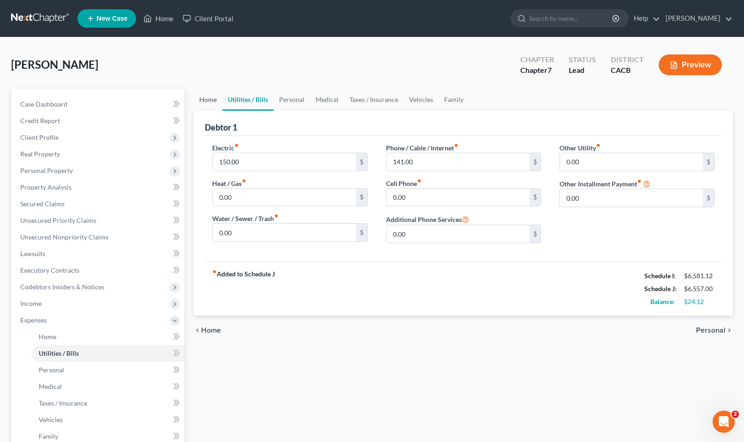
click at [208, 102] on link "Home" at bounding box center [208, 100] width 29 height 22
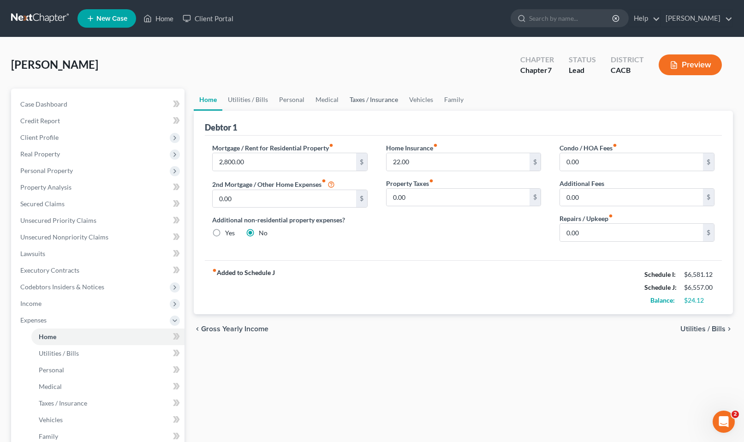
click at [360, 97] on link "Taxes / Insurance" at bounding box center [374, 100] width 60 height 22
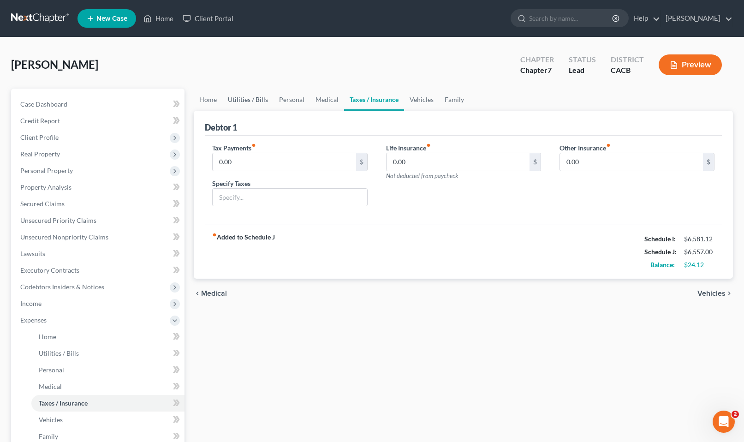
click at [248, 104] on link "Utilities / Bills" at bounding box center [247, 100] width 51 height 22
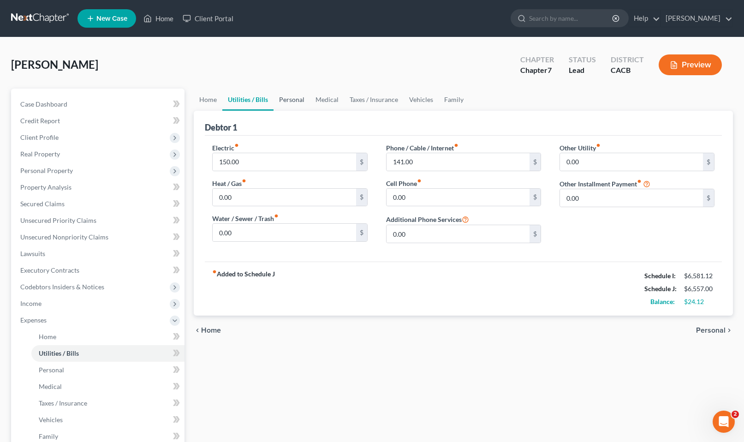
click at [294, 103] on link "Personal" at bounding box center [292, 100] width 36 height 22
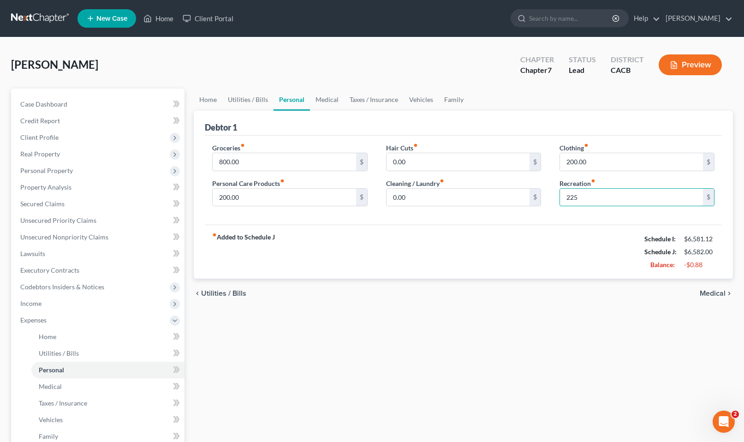
type input "225"
click at [490, 292] on div "chevron_left Utilities / Bills Medical chevron_right" at bounding box center [463, 294] width 539 height 30
click at [212, 86] on div "Ryan, Michael Upgraded Chapter Chapter 7 Status Lead District CACB Preview" at bounding box center [372, 68] width 722 height 40
click at [209, 90] on link "Home" at bounding box center [208, 100] width 29 height 22
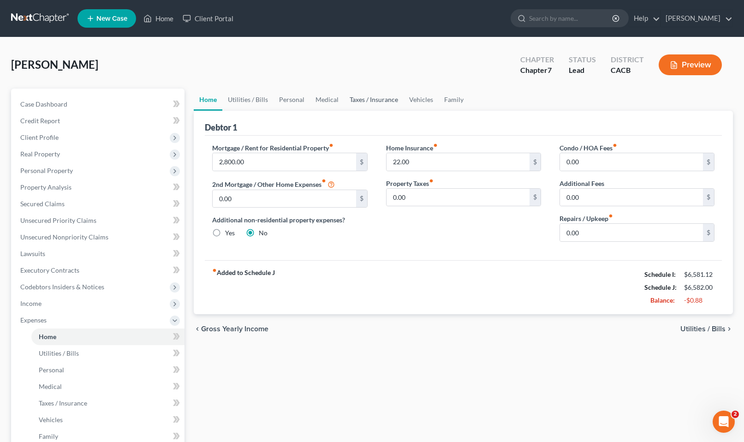
click at [375, 95] on link "Taxes / Insurance" at bounding box center [374, 100] width 60 height 22
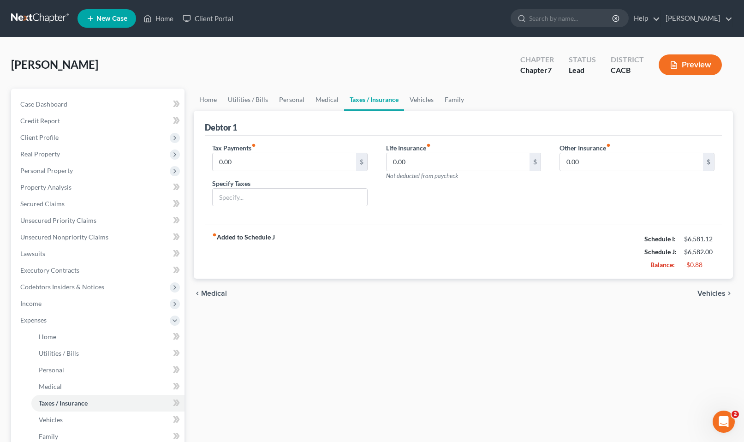
click at [375, 95] on link "Taxes / Insurance" at bounding box center [374, 100] width 60 height 22
click at [215, 97] on link "Home" at bounding box center [208, 100] width 29 height 22
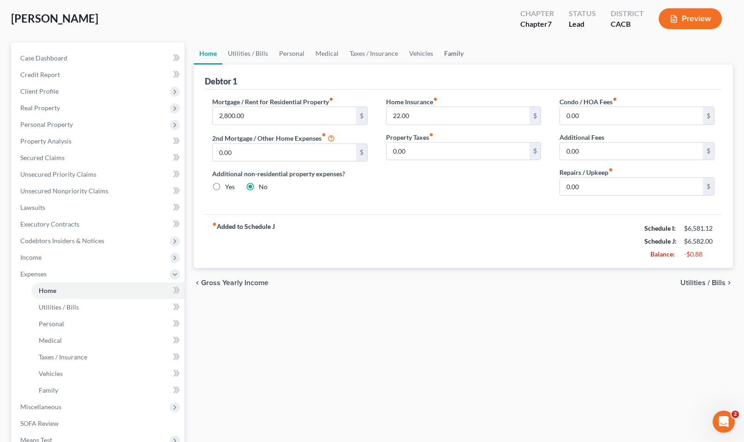
click at [454, 54] on link "Family" at bounding box center [454, 53] width 30 height 22
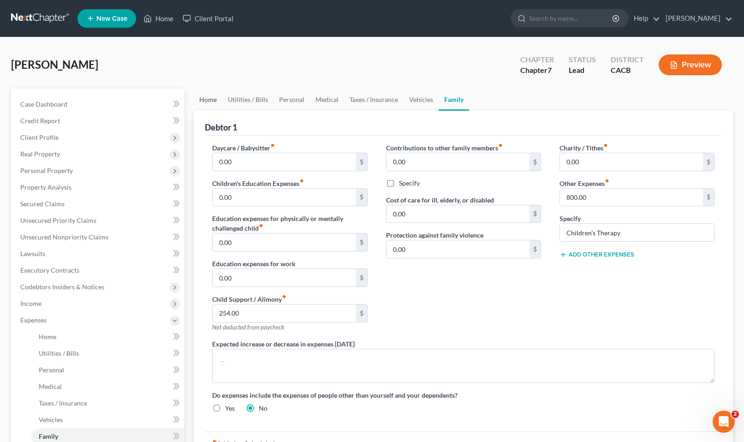
click at [204, 100] on link "Home" at bounding box center [208, 100] width 29 height 22
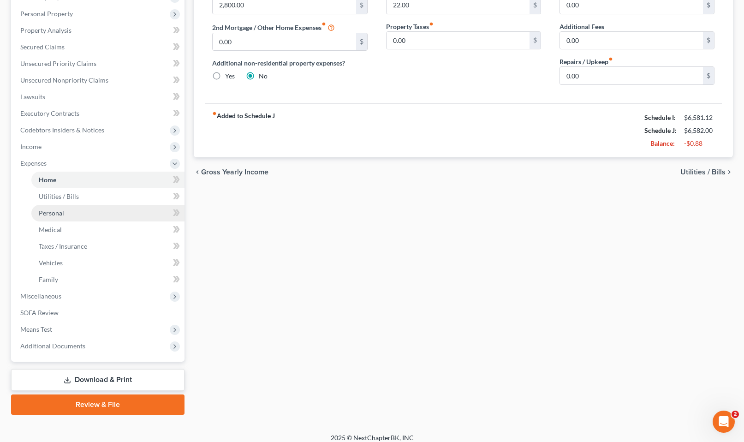
scroll to position [165, 0]
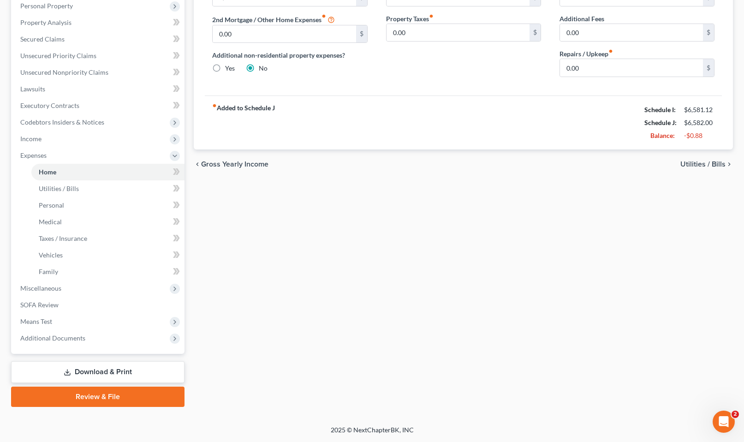
drag, startPoint x: 436, startPoint y: 247, endPoint x: 282, endPoint y: 194, distance: 162.8
click at [436, 247] on div "Home Utilities / Bills Personal Medical Taxes / Insurance Vehicles Family Debto…" at bounding box center [463, 165] width 549 height 483
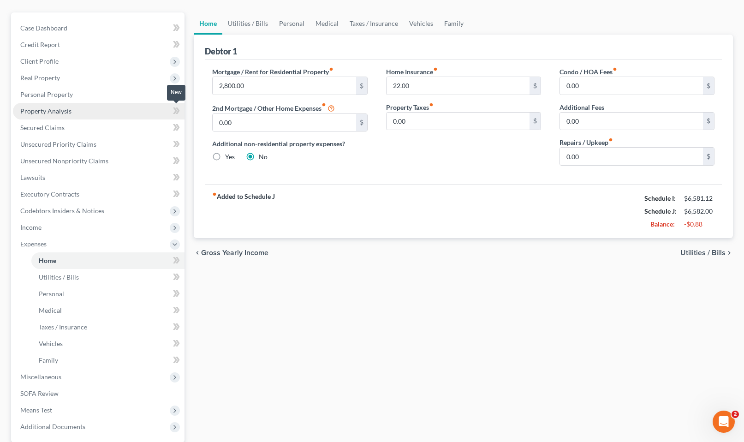
scroll to position [0, 0]
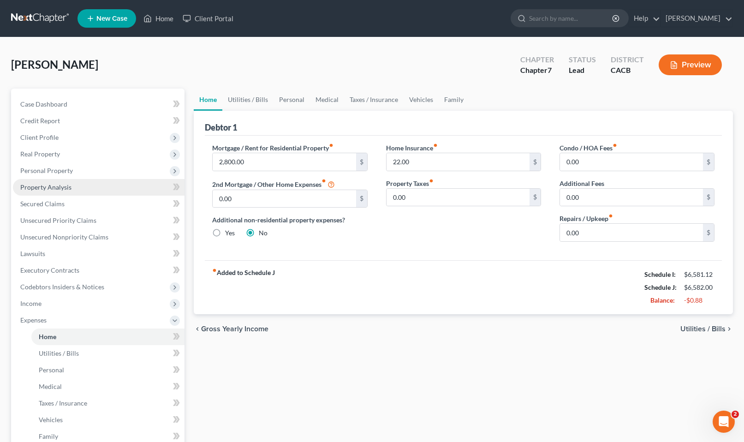
click at [40, 179] on link "Property Analysis" at bounding box center [99, 187] width 172 height 17
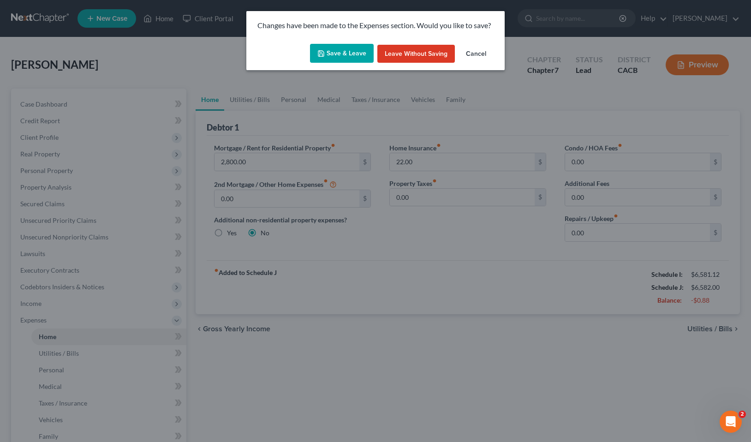
click at [42, 164] on div "Changes have been made to the Expenses section. Would you like to save? Save & …" at bounding box center [375, 221] width 751 height 442
click at [331, 51] on button "Save & Leave" at bounding box center [342, 53] width 64 height 19
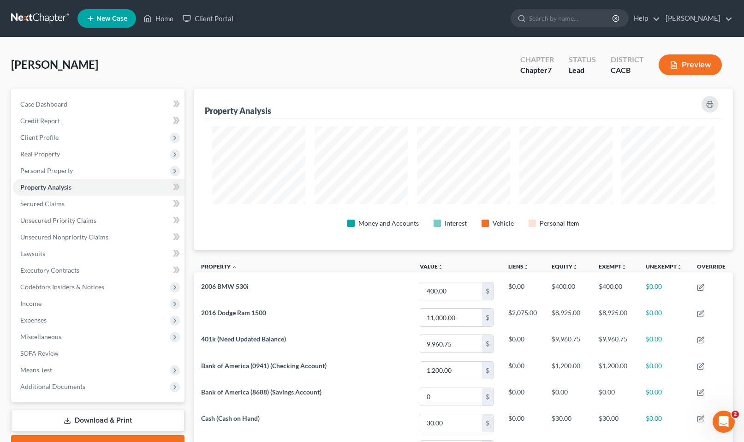
click at [49, 168] on span "Personal Property" at bounding box center [46, 171] width 53 height 8
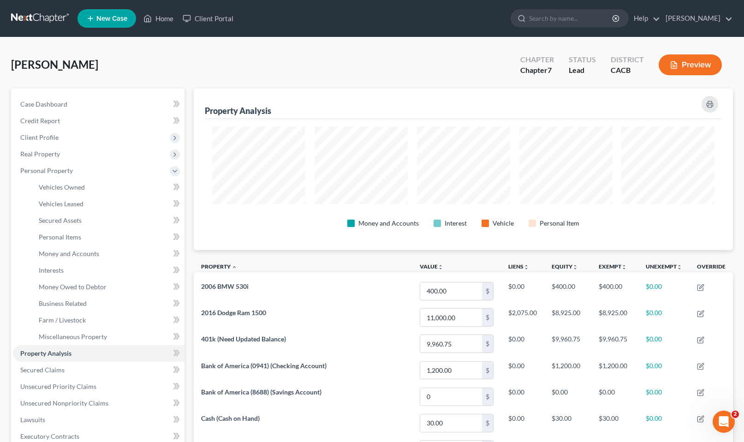
scroll to position [161, 539]
click at [84, 256] on span "Money and Accounts" at bounding box center [69, 254] width 60 height 8
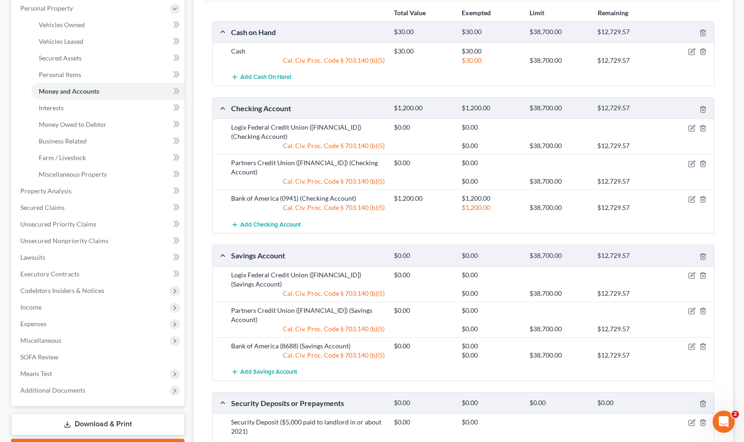
scroll to position [185, 0]
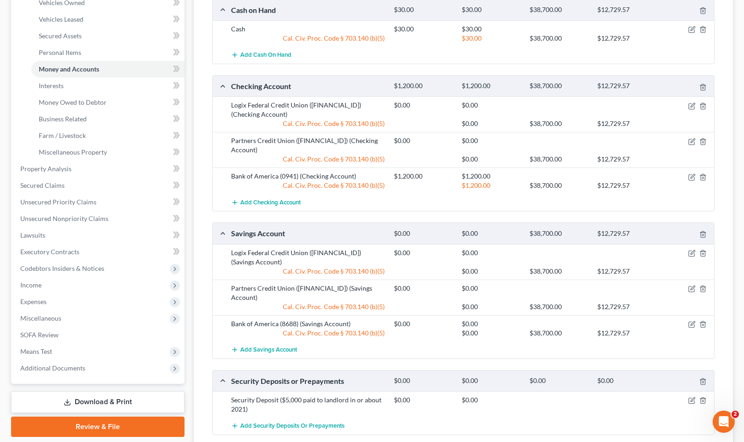
click at [696, 98] on div "Logix Federal Credit Union (1900-09) (Checking Account) $0.00 $0.00 Cal. Civ. P…" at bounding box center [464, 114] width 502 height 36
click at [691, 103] on icon "button" at bounding box center [691, 105] width 7 height 7
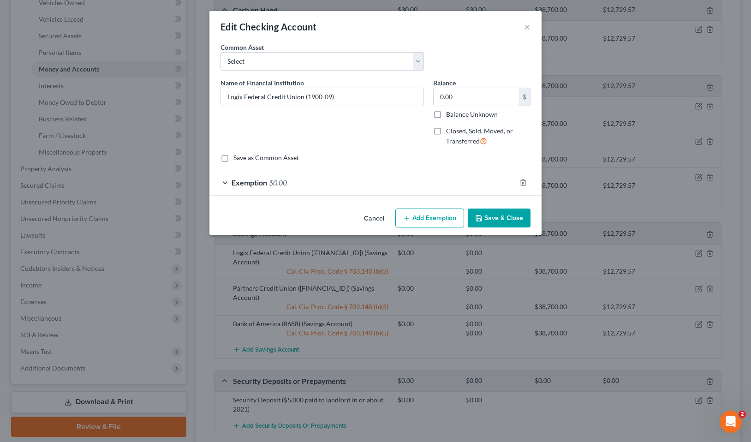
click at [522, 178] on div at bounding box center [529, 182] width 26 height 15
drag, startPoint x: 520, startPoint y: 182, endPoint x: 528, endPoint y: 182, distance: 7.4
click at [522, 182] on icon "button" at bounding box center [523, 182] width 7 height 7
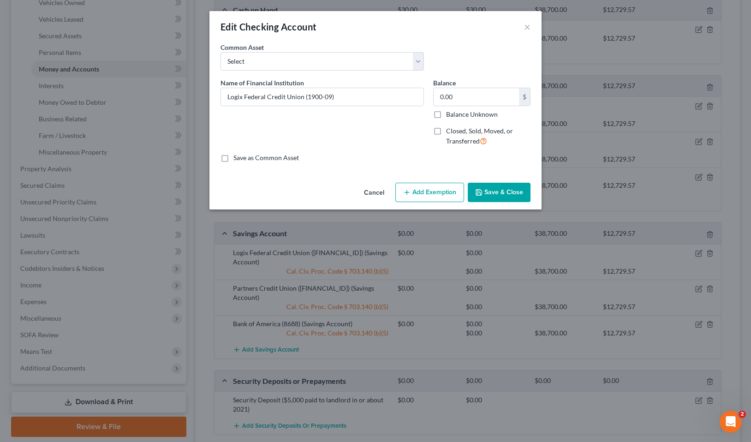
click at [514, 192] on button "Save & Close" at bounding box center [499, 192] width 63 height 19
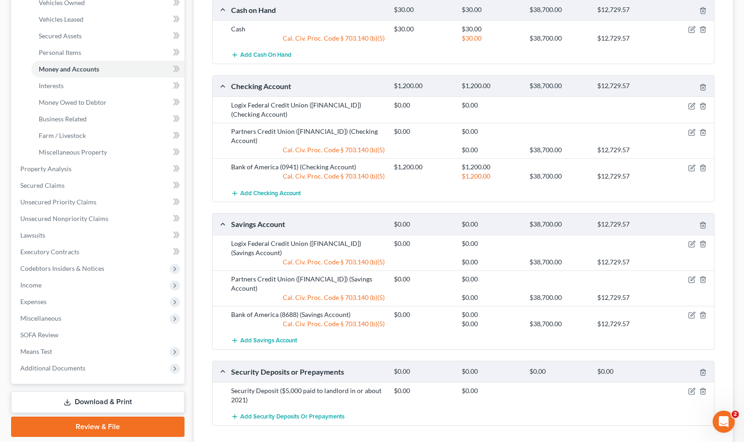
click at [694, 128] on div at bounding box center [688, 131] width 54 height 9
click at [692, 131] on icon "button" at bounding box center [691, 132] width 7 height 7
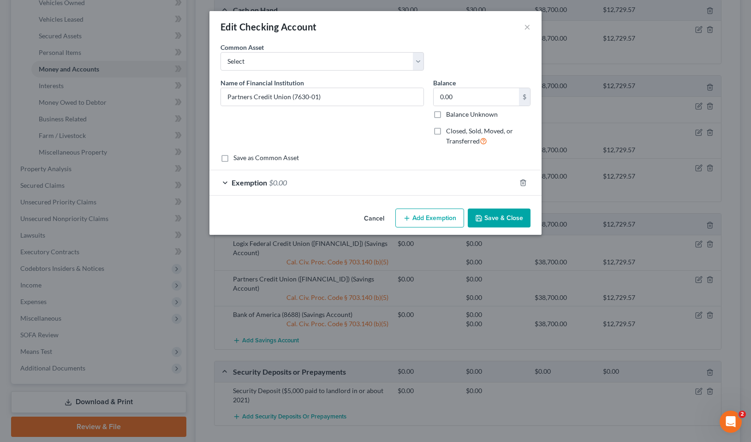
click at [526, 179] on div at bounding box center [529, 182] width 26 height 15
click at [522, 183] on icon "button" at bounding box center [523, 182] width 7 height 7
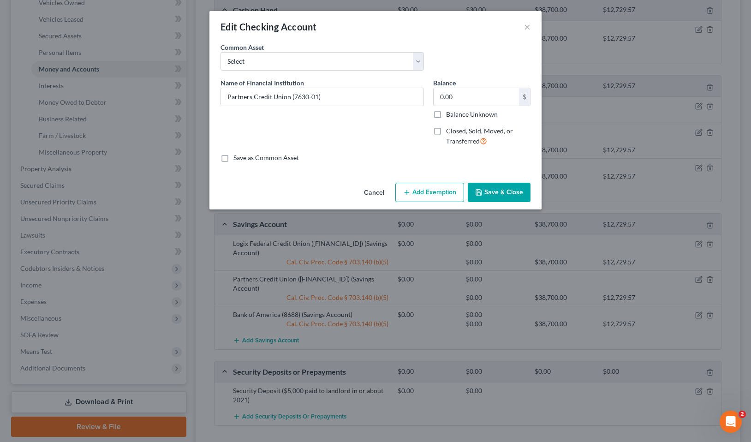
click at [512, 188] on button "Save & Close" at bounding box center [499, 192] width 63 height 19
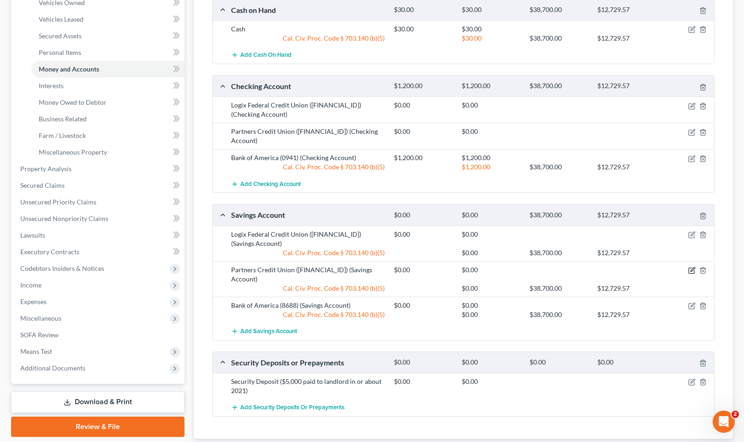
click at [690, 268] on icon "button" at bounding box center [692, 271] width 6 height 6
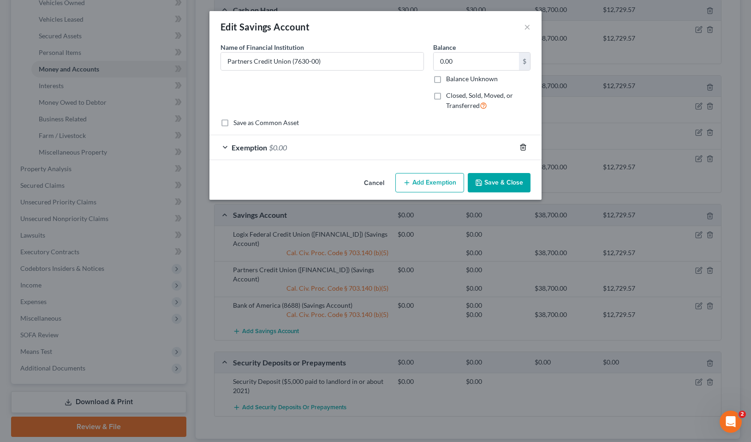
click at [524, 145] on icon "button" at bounding box center [523, 146] width 7 height 7
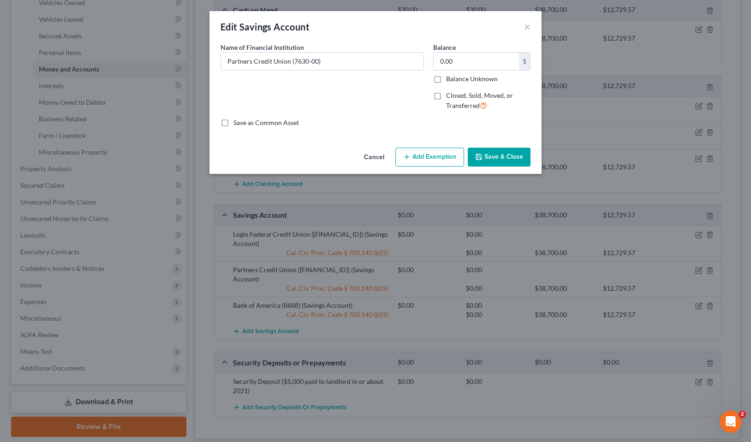
click at [500, 158] on button "Save & Close" at bounding box center [499, 157] width 63 height 19
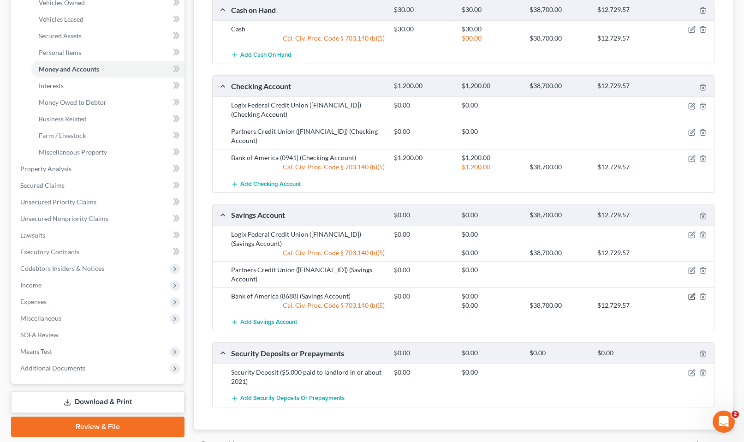
drag, startPoint x: 695, startPoint y: 273, endPoint x: 689, endPoint y: 277, distance: 7.6
click at [689, 292] on div at bounding box center [688, 296] width 54 height 9
click at [689, 293] on icon "button" at bounding box center [691, 296] width 7 height 7
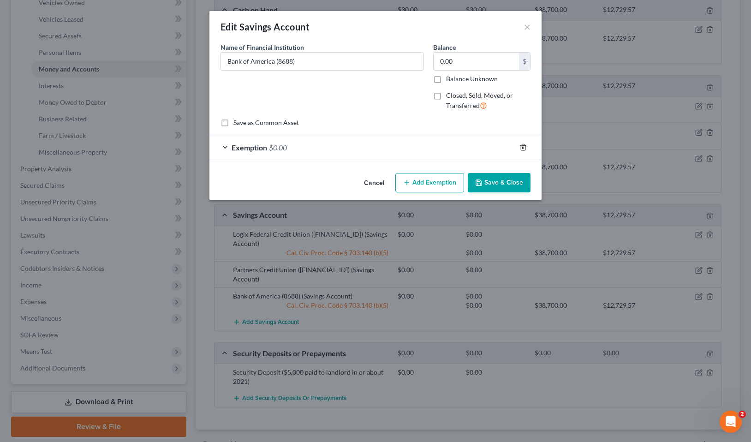
click at [521, 144] on icon "button" at bounding box center [523, 146] width 7 height 7
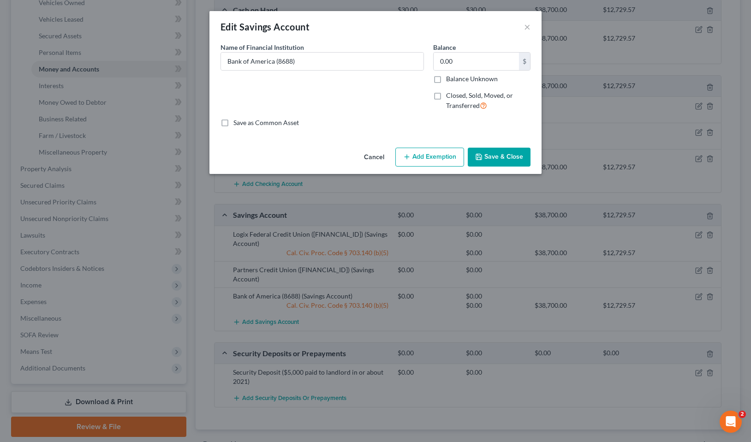
click at [508, 154] on button "Save & Close" at bounding box center [499, 157] width 63 height 19
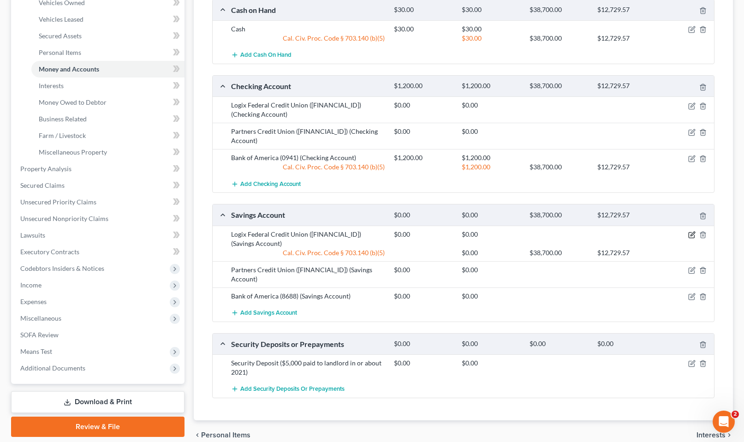
click at [695, 231] on icon "button" at bounding box center [691, 234] width 7 height 7
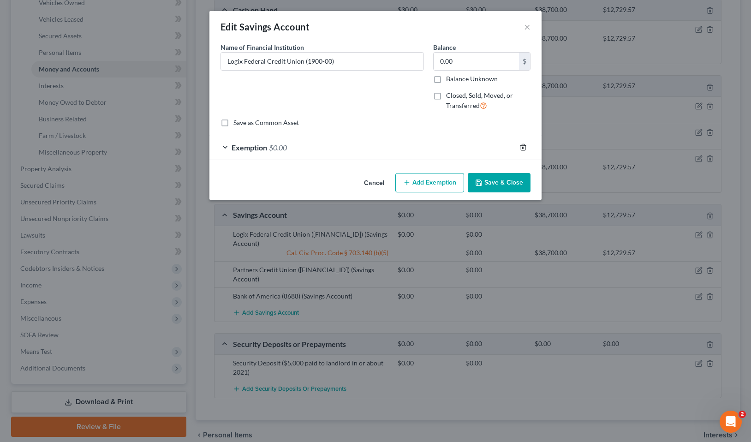
click at [522, 146] on icon "button" at bounding box center [523, 146] width 7 height 7
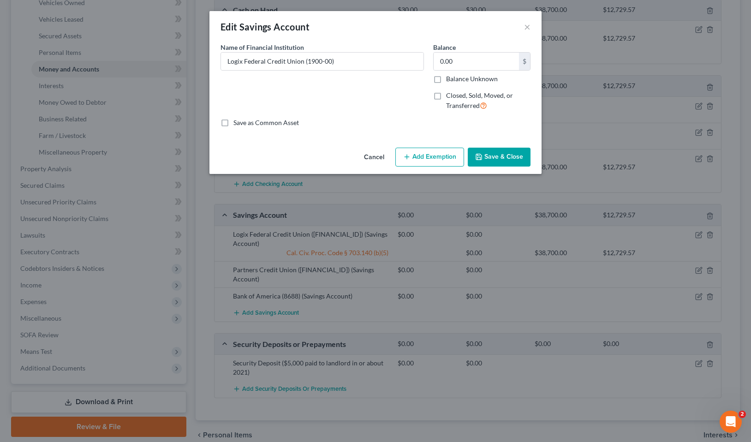
click at [502, 167] on div "Cancel Add Exemption Save & Close" at bounding box center [375, 159] width 332 height 30
click at [496, 155] on button "Save & Close" at bounding box center [499, 157] width 63 height 19
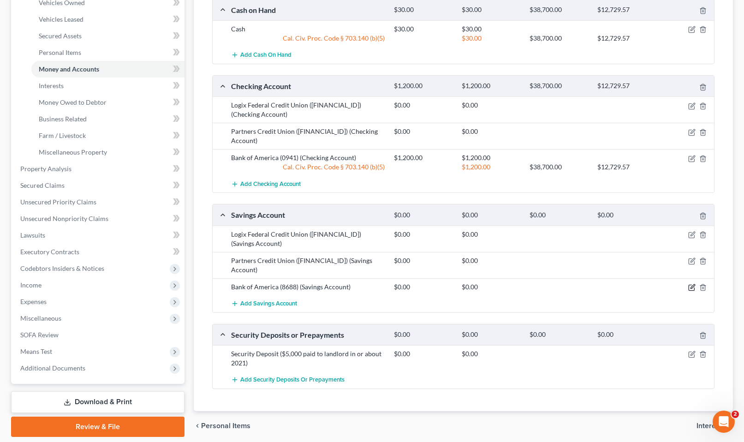
click at [693, 284] on icon "button" at bounding box center [691, 287] width 7 height 7
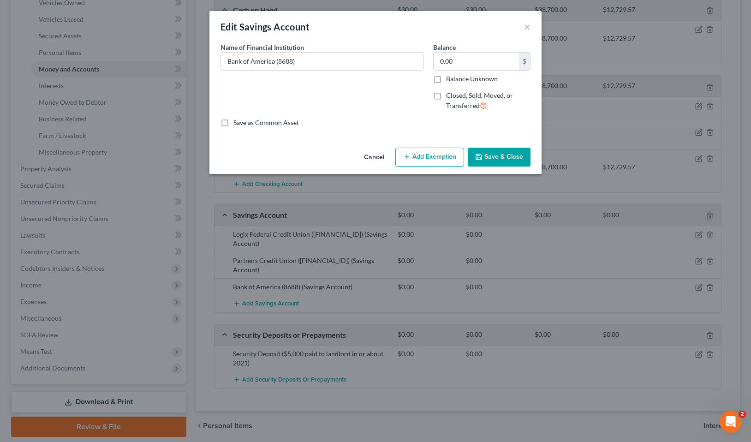
click at [688, 270] on div "Edit Savings Account × An exemption set must first be selected from the Filing …" at bounding box center [375, 221] width 751 height 442
click at [432, 163] on button "Add Exemption" at bounding box center [429, 157] width 69 height 19
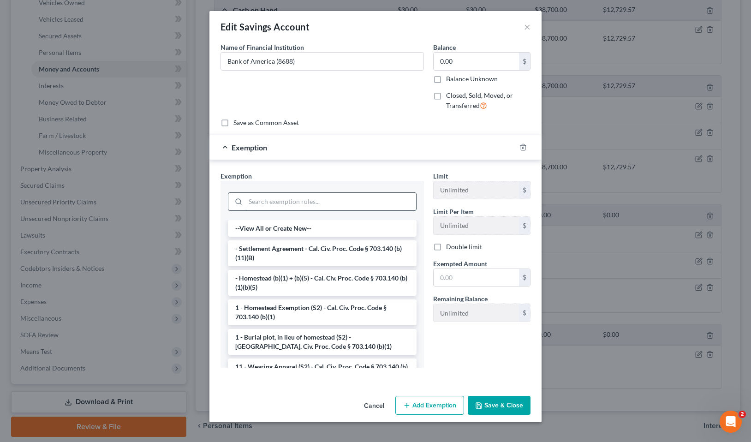
click at [289, 193] on input "search" at bounding box center [330, 202] width 171 height 18
click at [279, 201] on input "search" at bounding box center [330, 202] width 171 height 18
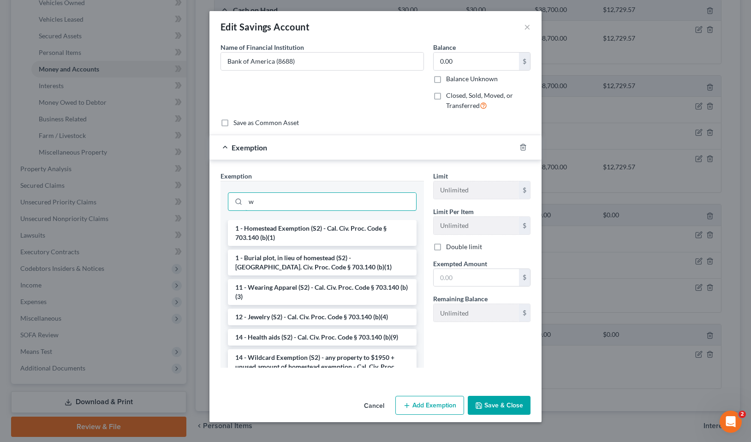
type input "w"
click at [293, 370] on div "Exemption Set must be selected for CA. Exemption * w 1 - Homestead Exemption (S…" at bounding box center [322, 273] width 213 height 204
click at [295, 363] on li "14 - Wildcard Exemption (S2) - any property to $1950 + unused amount of homeste…" at bounding box center [322, 366] width 189 height 35
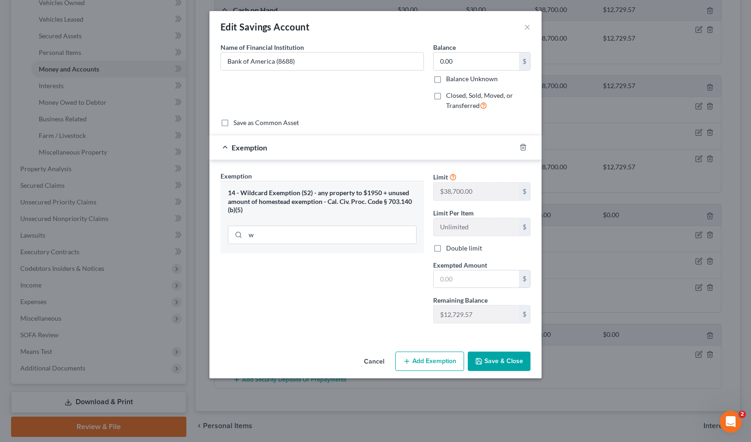
click at [508, 371] on div "Cancel Add Exemption Save & Close" at bounding box center [375, 363] width 332 height 30
click at [502, 363] on button "Save & Close" at bounding box center [499, 361] width 63 height 19
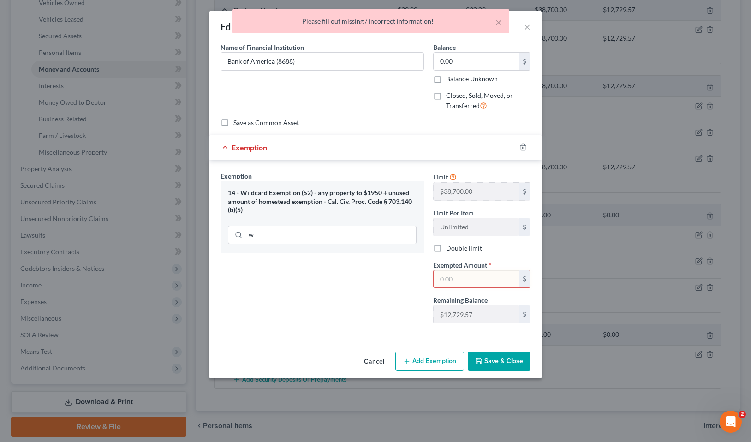
click at [461, 276] on input "text" at bounding box center [476, 279] width 85 height 18
type input "0"
click at [504, 358] on button "Save & Close" at bounding box center [499, 361] width 63 height 19
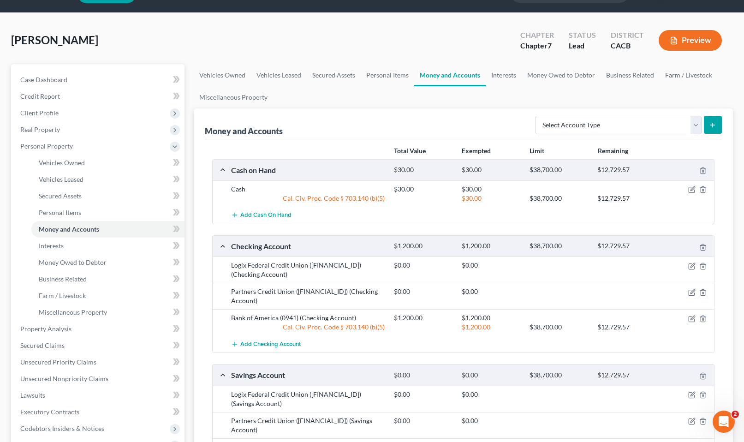
scroll to position [0, 0]
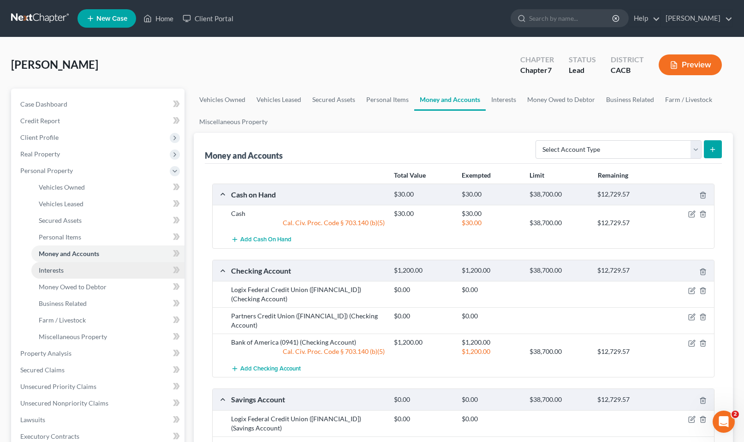
click at [48, 270] on span "Interests" at bounding box center [51, 270] width 25 height 8
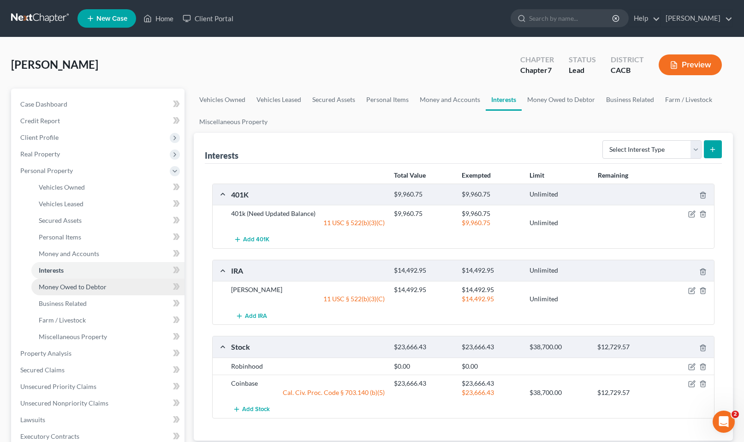
click at [76, 290] on span "Money Owed to Debtor" at bounding box center [73, 287] width 68 height 8
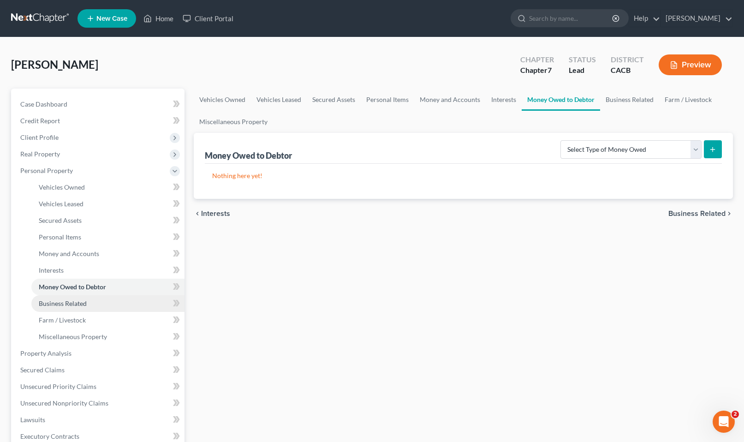
click at [63, 304] on span "Business Related" at bounding box center [63, 303] width 48 height 8
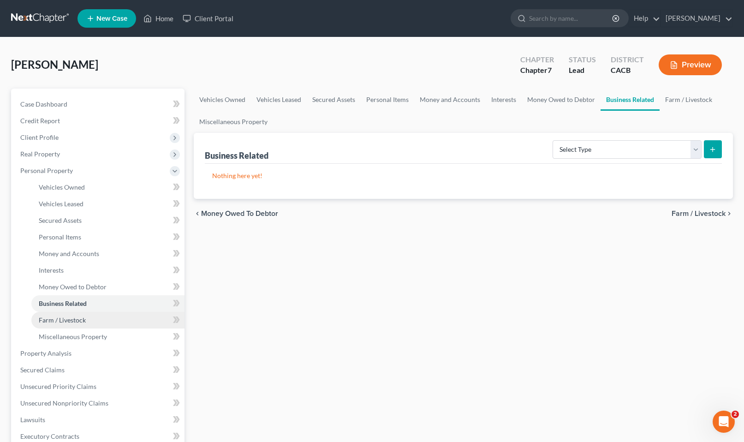
click at [54, 322] on span "Farm / Livestock" at bounding box center [62, 320] width 47 height 8
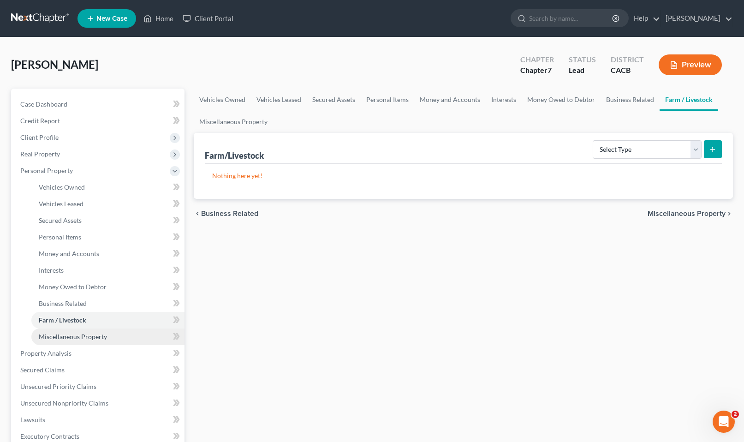
click at [52, 340] on span "Miscellaneous Property" at bounding box center [73, 337] width 68 height 8
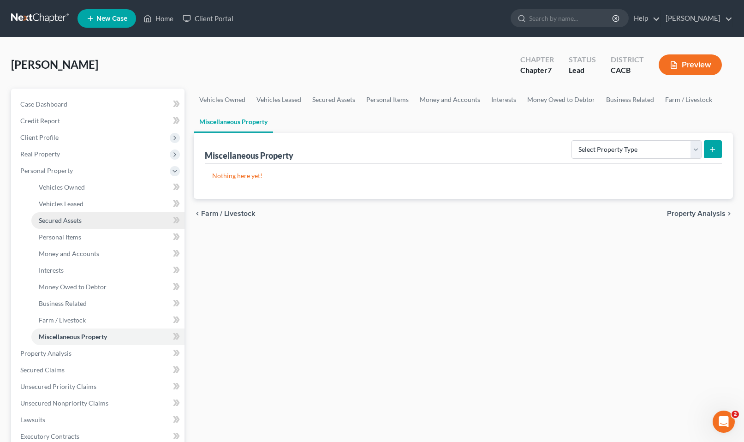
click at [66, 215] on link "Secured Assets" at bounding box center [107, 220] width 153 height 17
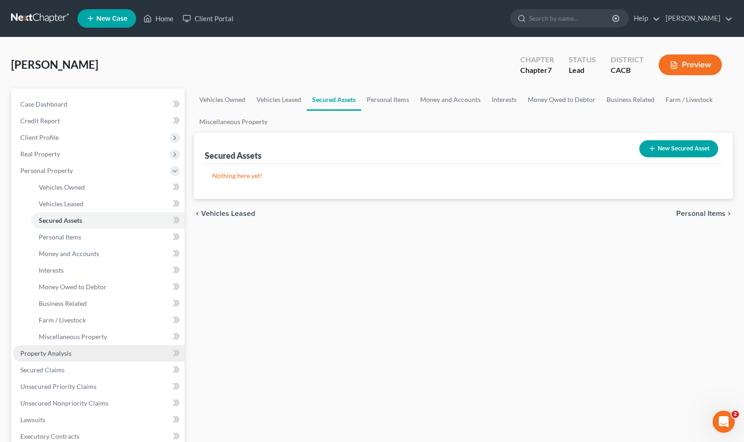
click at [46, 350] on span "Property Analysis" at bounding box center [45, 353] width 51 height 8
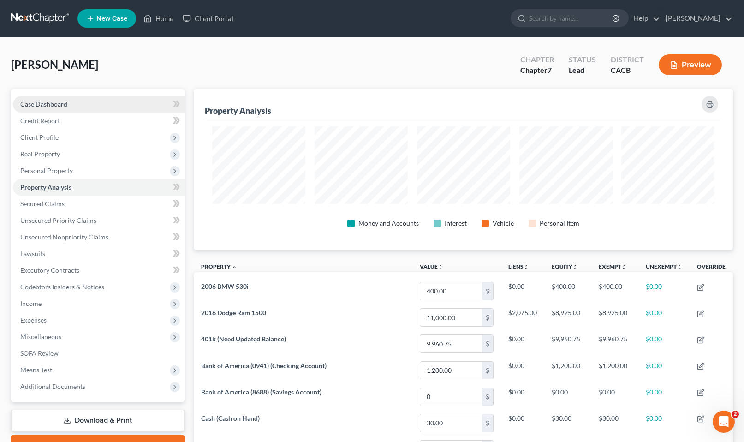
click at [41, 96] on link "Case Dashboard" at bounding box center [99, 104] width 172 height 17
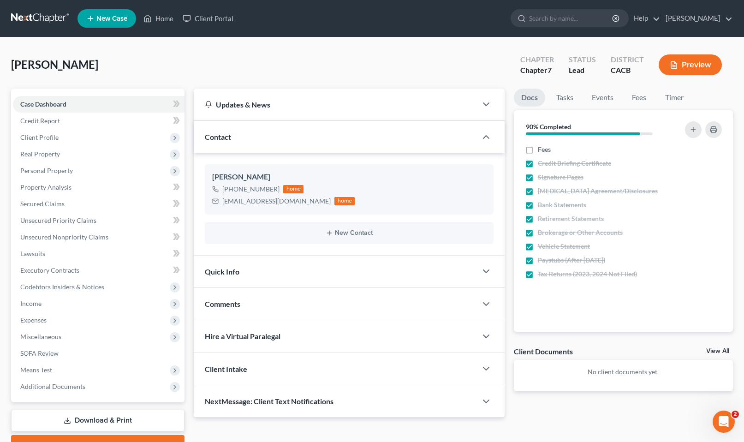
click at [279, 72] on div "Ryan, Michael Upgraded Chapter Chapter 7 Status Lead District CACB Preview" at bounding box center [372, 68] width 722 height 40
click at [161, 61] on div "Ryan, Michael Upgraded Chapter Chapter 7 Status Lead District CACB Preview" at bounding box center [372, 68] width 722 height 40
drag, startPoint x: 258, startPoint y: 54, endPoint x: 238, endPoint y: 55, distance: 20.3
click at [258, 54] on div "Ryan, Michael Upgraded Chapter Chapter 7 Status Lead District CACB Preview" at bounding box center [372, 68] width 722 height 40
click at [323, 57] on div "Ryan, Michael Upgraded Chapter Chapter 7 Status Lead District CACB Preview" at bounding box center [372, 68] width 722 height 40
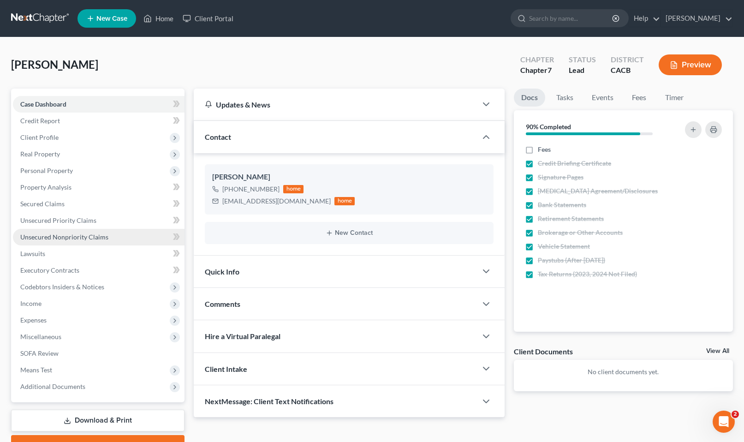
click at [72, 233] on span "Unsecured Nonpriority Claims" at bounding box center [64, 237] width 88 height 8
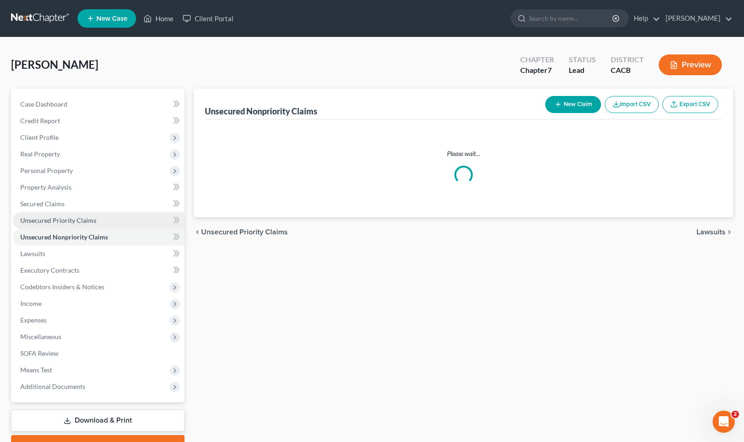
click at [70, 226] on link "Unsecured Priority Claims" at bounding box center [99, 220] width 172 height 17
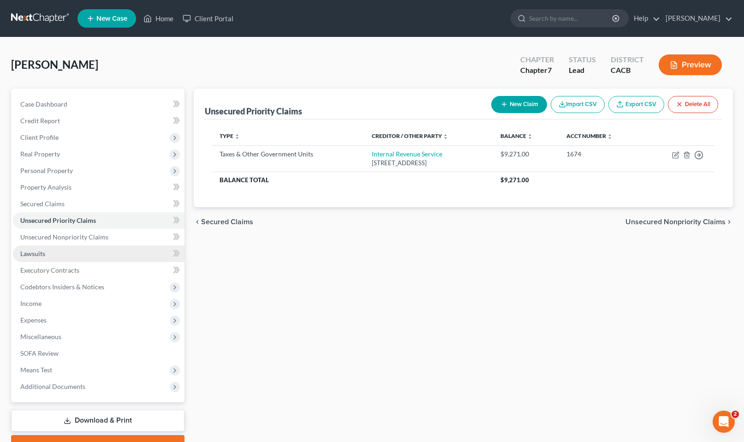
click at [90, 248] on link "Lawsuits" at bounding box center [99, 253] width 172 height 17
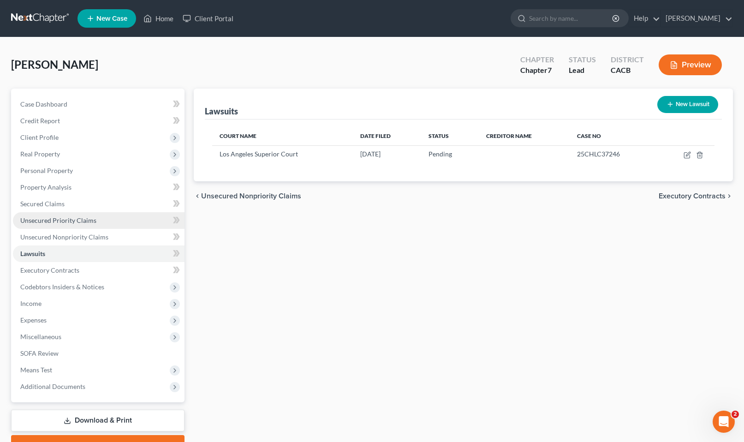
click at [95, 228] on link "Unsecured Priority Claims" at bounding box center [99, 220] width 172 height 17
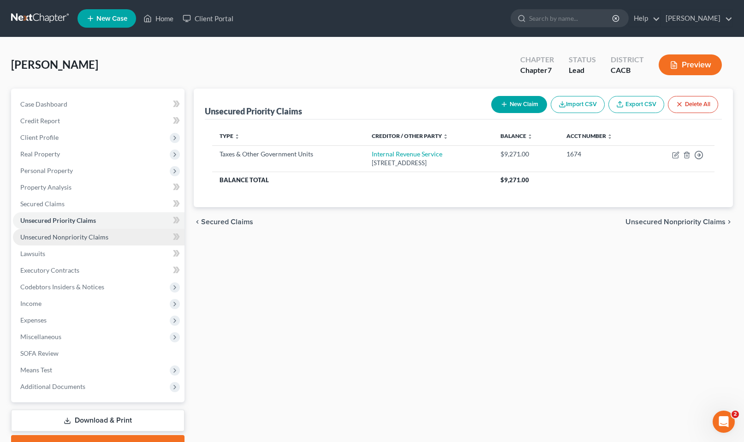
click at [91, 244] on link "Unsecured Nonpriority Claims" at bounding box center [99, 237] width 172 height 17
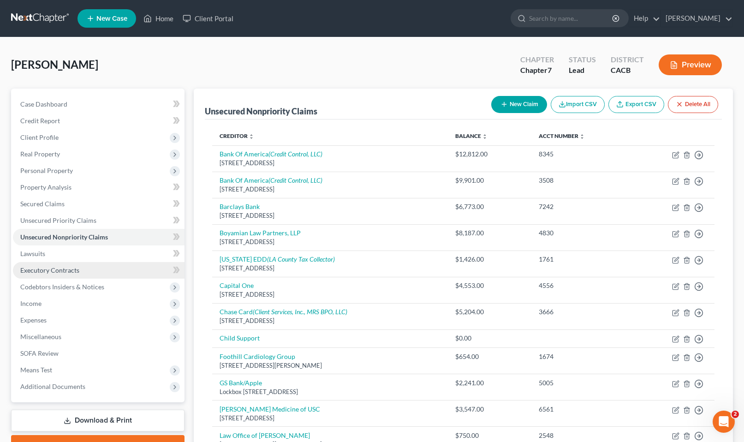
click at [84, 271] on link "Executory Contracts" at bounding box center [99, 270] width 172 height 17
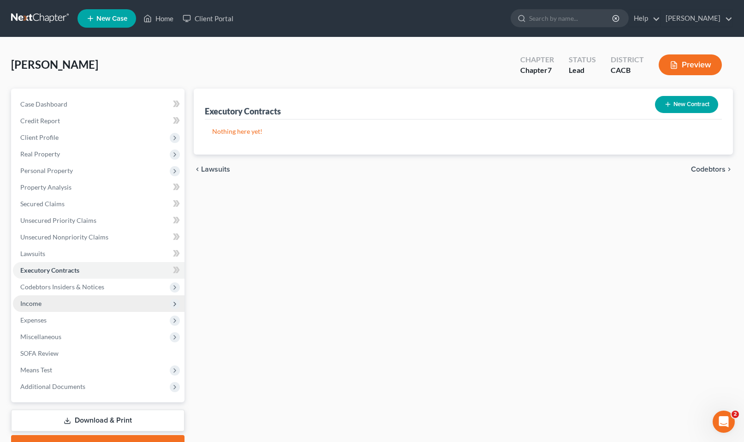
click at [80, 298] on span "Income" at bounding box center [99, 303] width 172 height 17
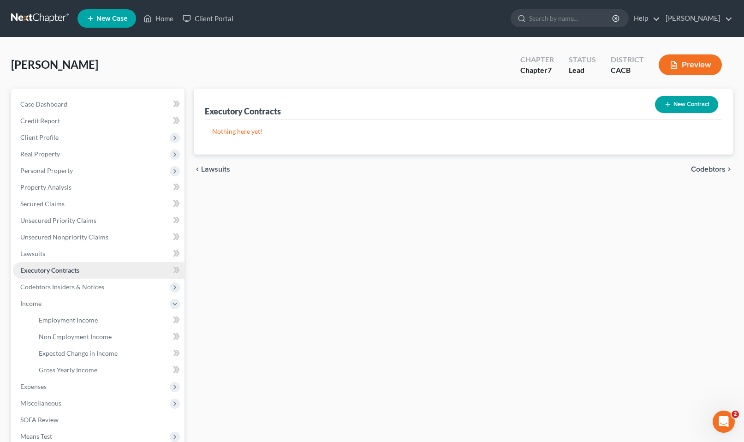
click at [82, 273] on link "Executory Contracts" at bounding box center [99, 270] width 172 height 17
click at [76, 299] on span "Income" at bounding box center [99, 303] width 172 height 17
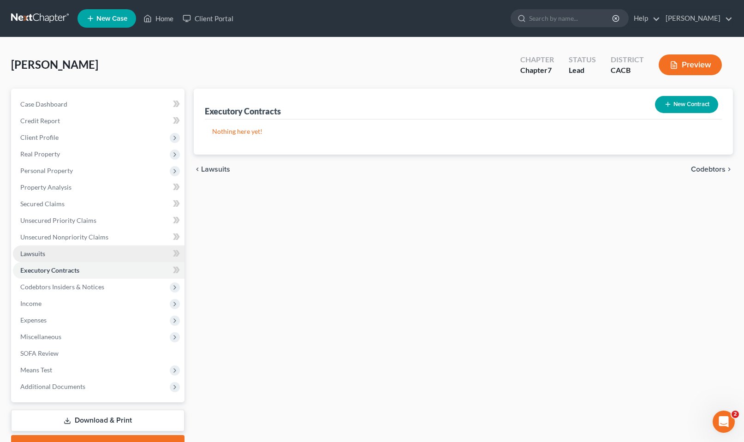
click at [57, 252] on link "Lawsuits" at bounding box center [99, 253] width 172 height 17
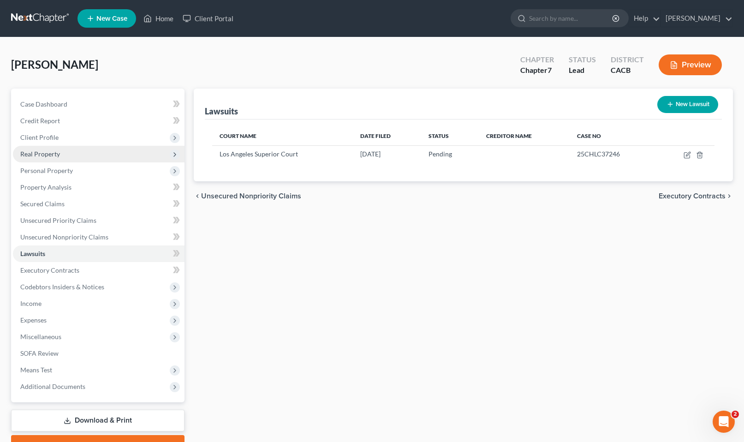
click at [51, 151] on span "Real Property" at bounding box center [40, 154] width 40 height 8
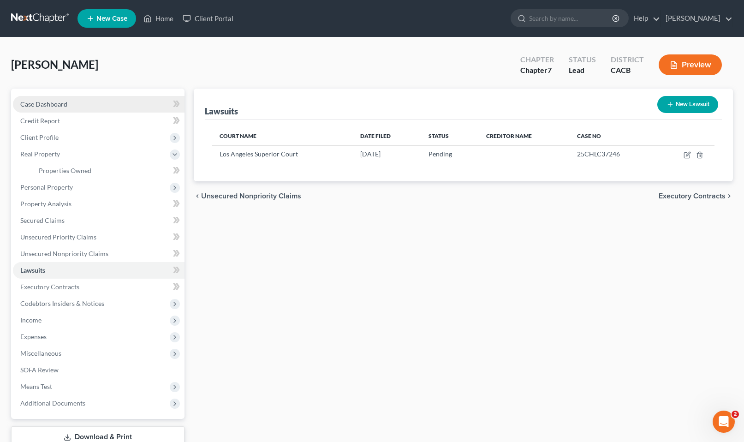
click at [49, 105] on span "Case Dashboard" at bounding box center [43, 104] width 47 height 8
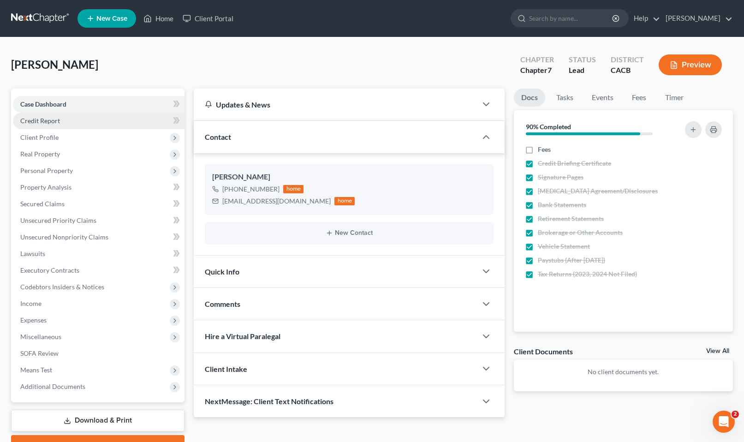
click at [51, 114] on link "Credit Report" at bounding box center [99, 121] width 172 height 17
click at [53, 134] on span "Client Profile" at bounding box center [39, 137] width 38 height 8
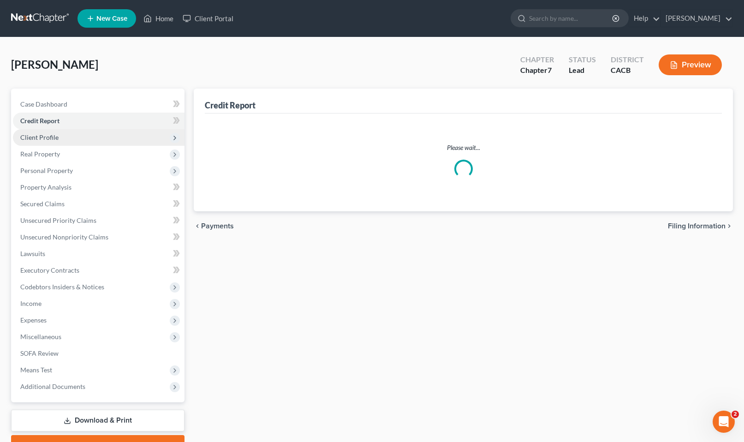
click at [41, 143] on span "Client Profile" at bounding box center [99, 137] width 172 height 17
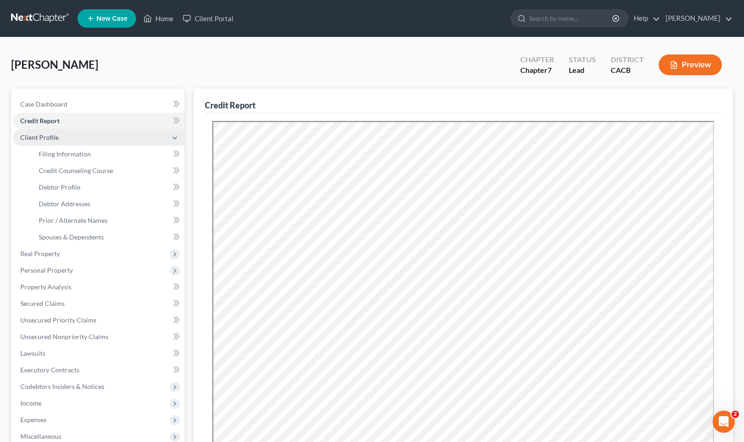
click at [41, 138] on span "Client Profile" at bounding box center [39, 137] width 38 height 8
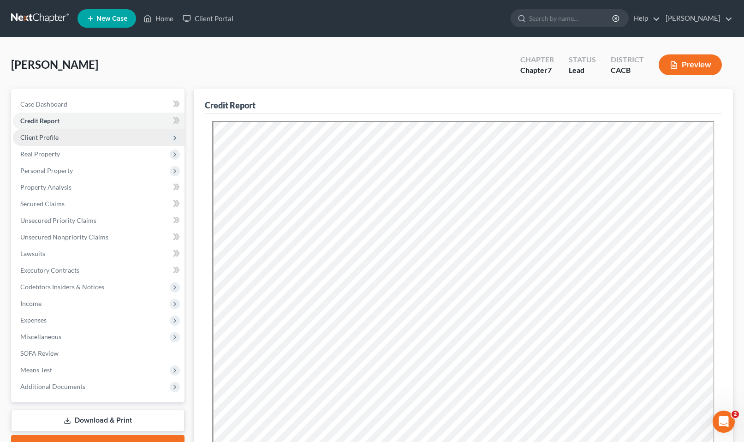
click at [41, 138] on span "Client Profile" at bounding box center [39, 137] width 38 height 8
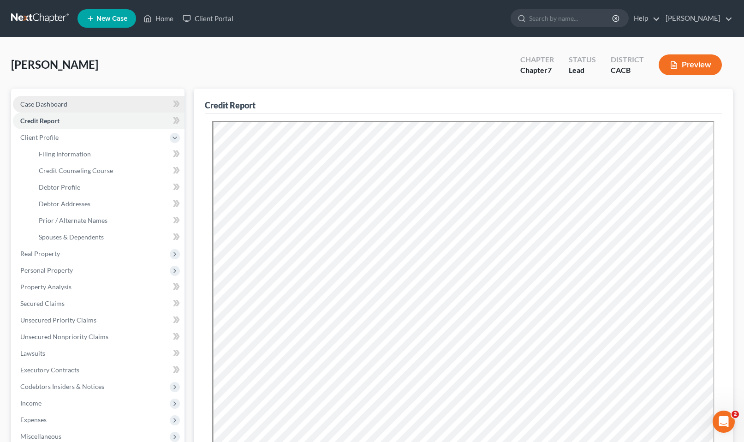
click at [54, 108] on span "Case Dashboard" at bounding box center [43, 104] width 47 height 8
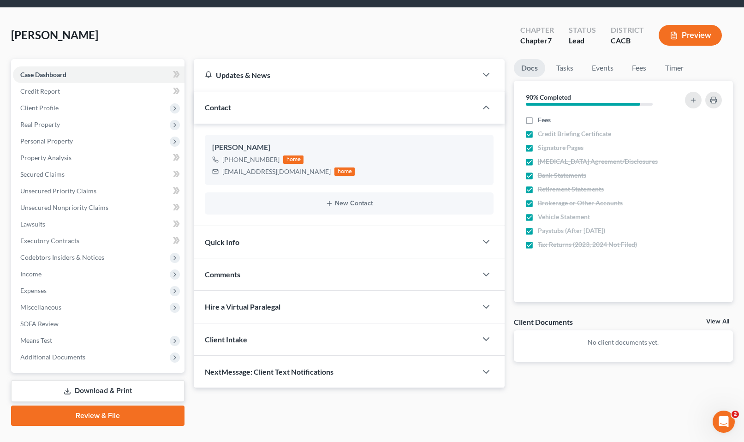
scroll to position [46, 0]
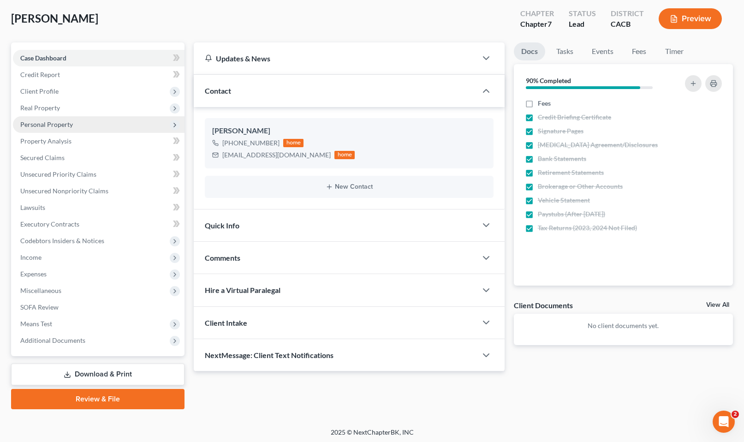
click at [78, 124] on span "Personal Property" at bounding box center [99, 124] width 172 height 17
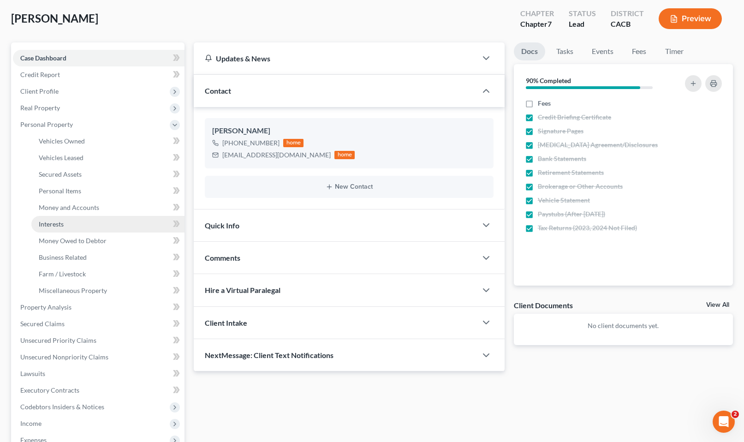
scroll to position [92, 0]
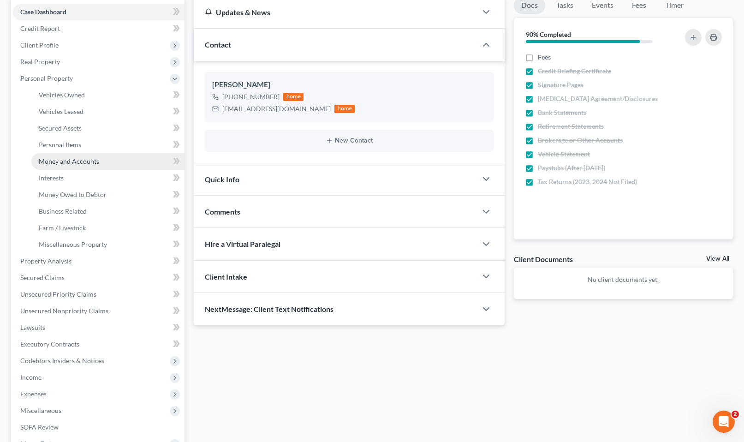
click at [86, 167] on link "Money and Accounts" at bounding box center [107, 161] width 153 height 17
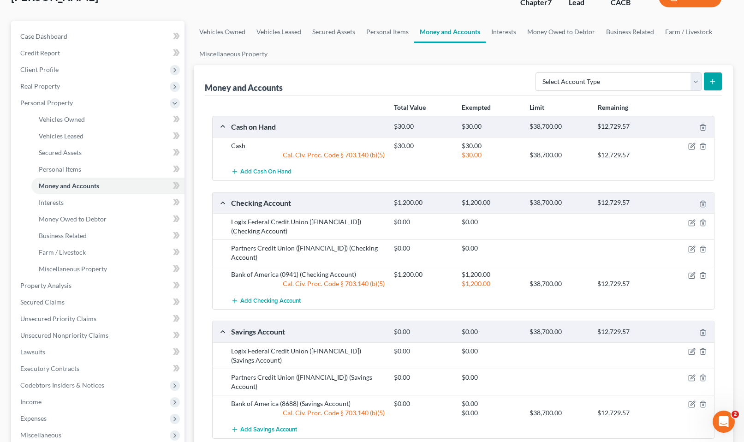
scroll to position [46, 0]
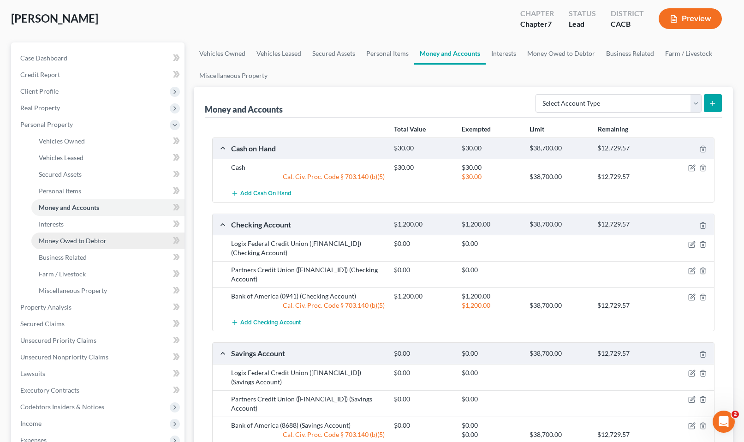
click at [72, 233] on link "Money Owed to Debtor" at bounding box center [107, 241] width 153 height 17
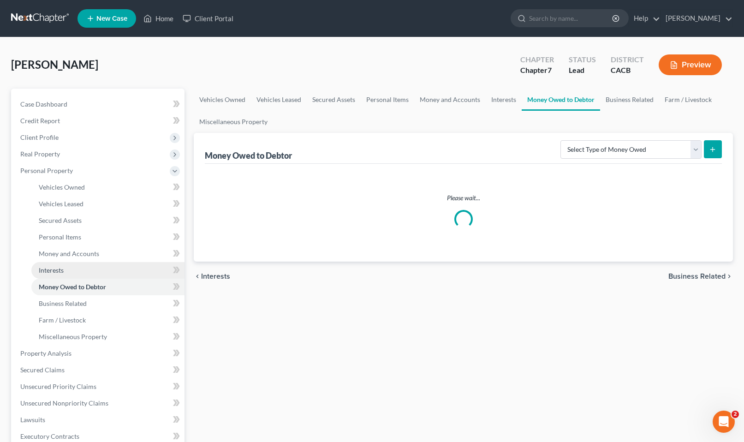
click at [65, 270] on link "Interests" at bounding box center [107, 270] width 153 height 17
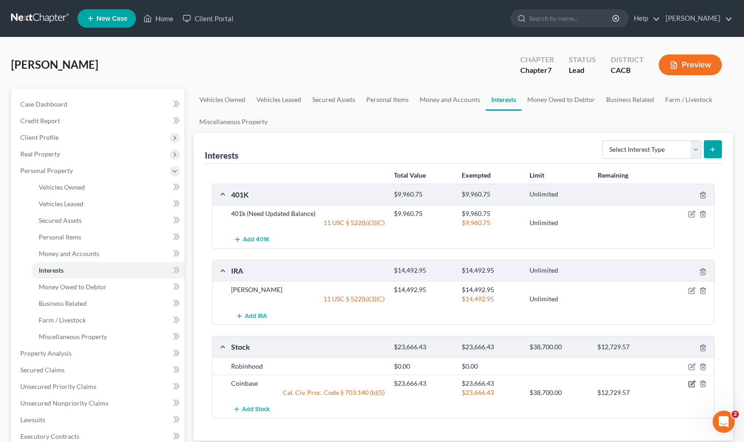
click at [694, 383] on icon "button" at bounding box center [691, 383] width 7 height 7
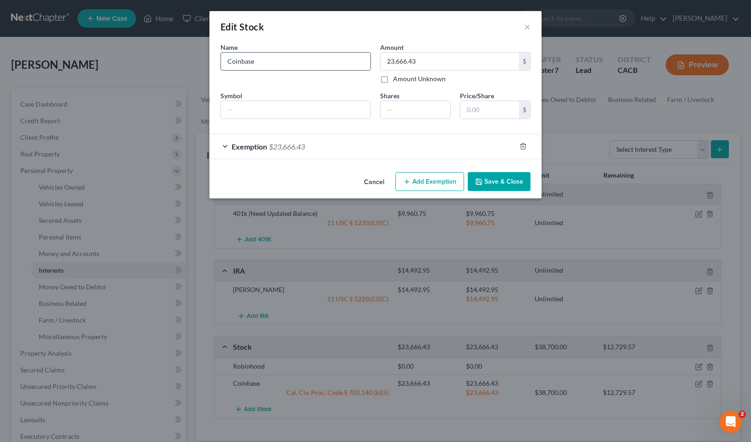
click at [304, 62] on input "Coinbase" at bounding box center [295, 62] width 149 height 18
type input "Coinbase (Held in Cash, Not Investments)"
click at [486, 178] on button "Save & Close" at bounding box center [499, 181] width 63 height 19
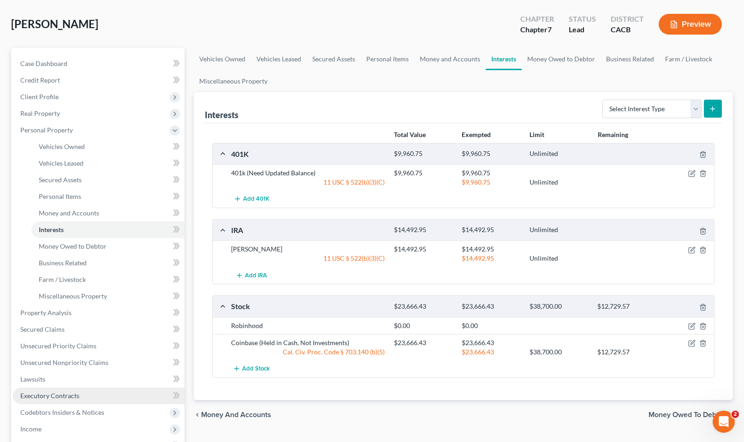
scroll to position [92, 0]
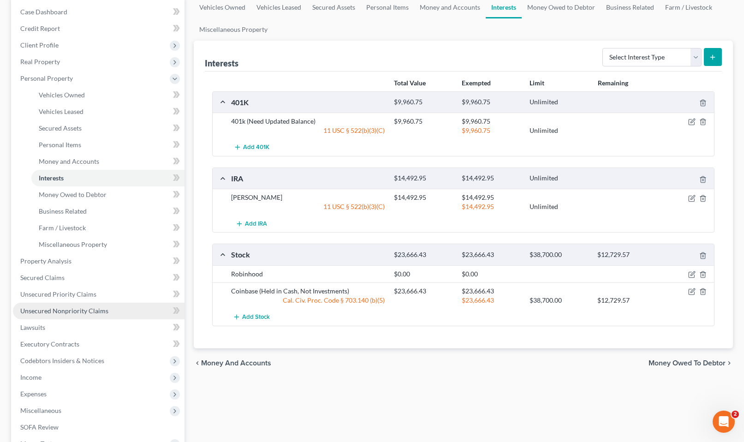
click at [102, 311] on span "Unsecured Nonpriority Claims" at bounding box center [64, 311] width 88 height 8
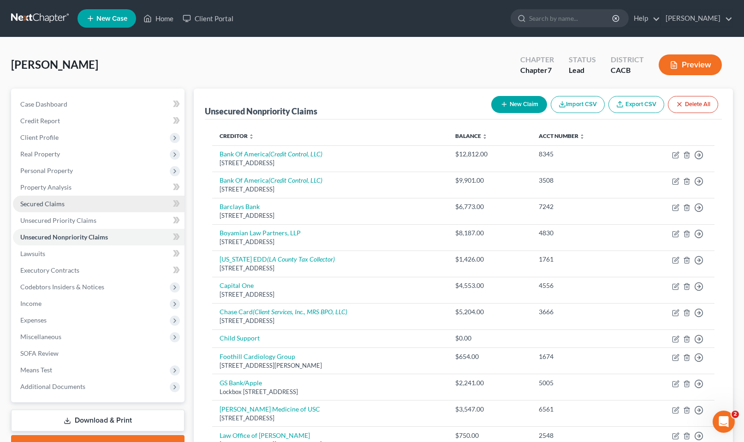
click at [58, 202] on span "Secured Claims" at bounding box center [42, 204] width 44 height 8
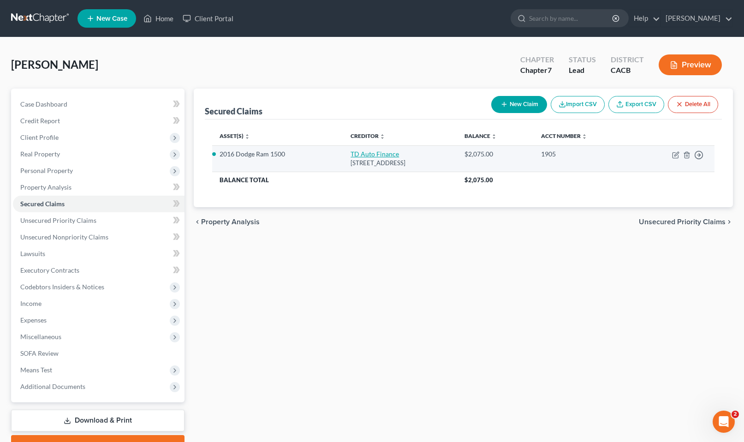
click at [351, 155] on link "TD Auto Finance" at bounding box center [375, 154] width 48 height 8
select select "14"
select select "0"
select select "4"
select select "0"
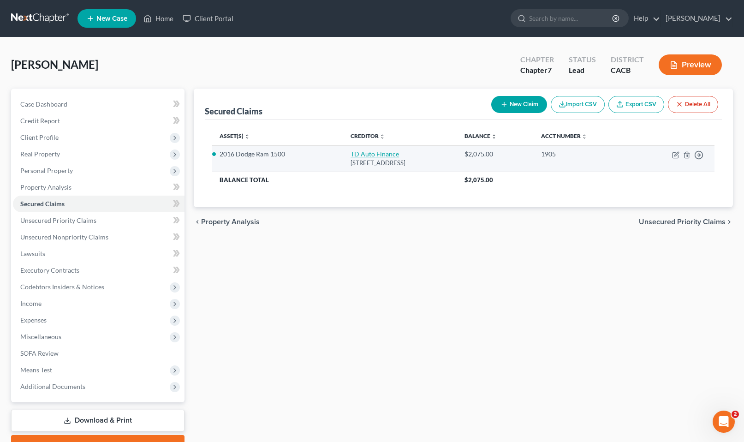
select select "0"
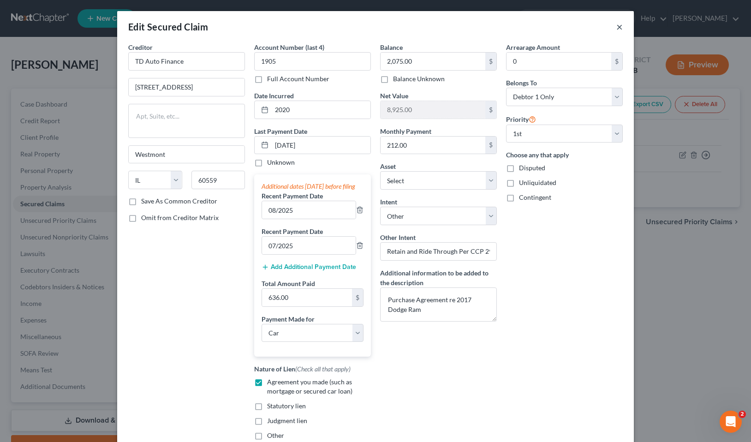
click at [619, 25] on button "×" at bounding box center [619, 26] width 6 height 11
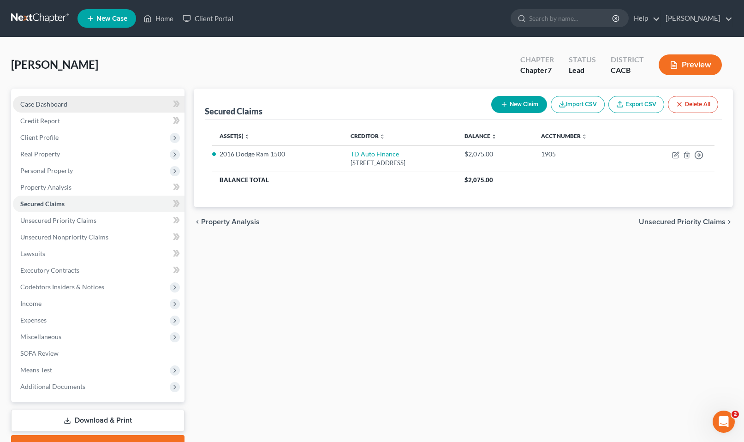
click at [52, 102] on span "Case Dashboard" at bounding box center [43, 104] width 47 height 8
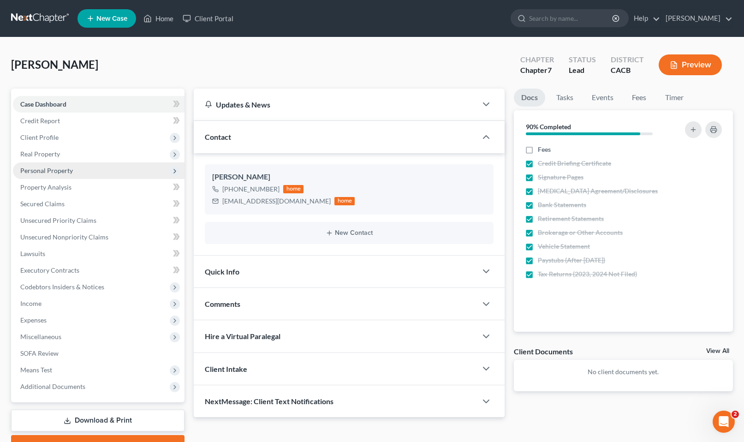
click at [39, 178] on span "Personal Property" at bounding box center [99, 170] width 172 height 17
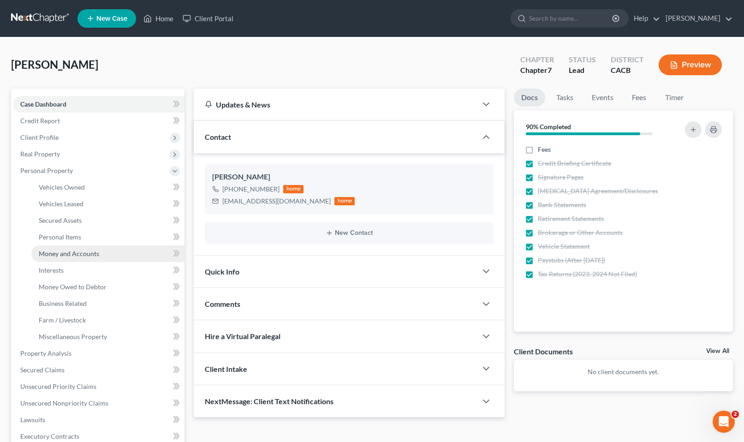
click at [96, 248] on link "Money and Accounts" at bounding box center [107, 253] width 153 height 17
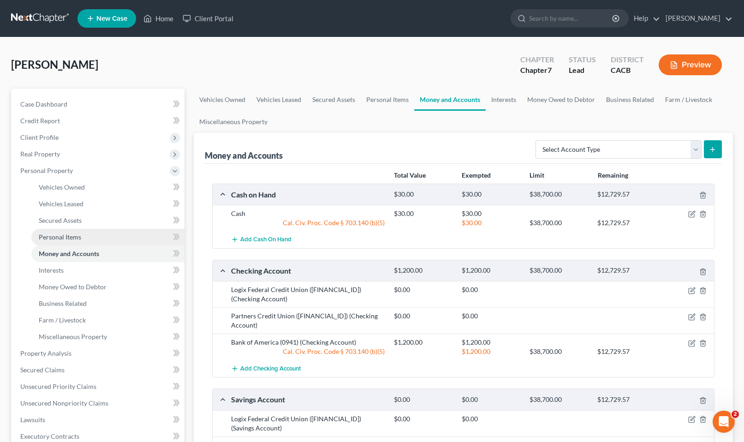
click at [82, 240] on link "Personal Items" at bounding box center [107, 237] width 153 height 17
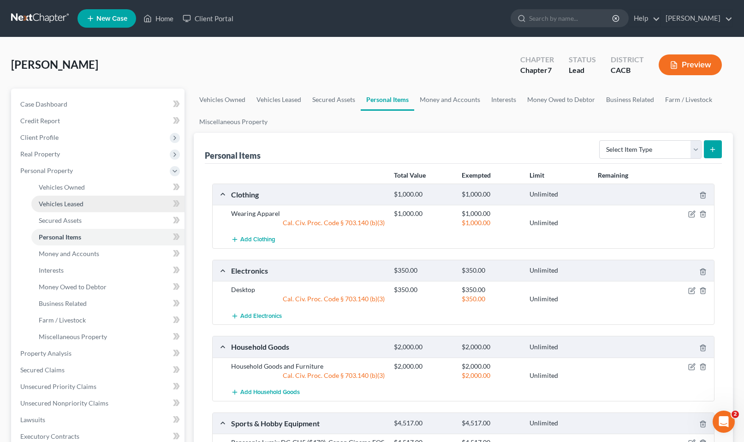
click at [48, 204] on span "Vehicles Leased" at bounding box center [61, 204] width 45 height 8
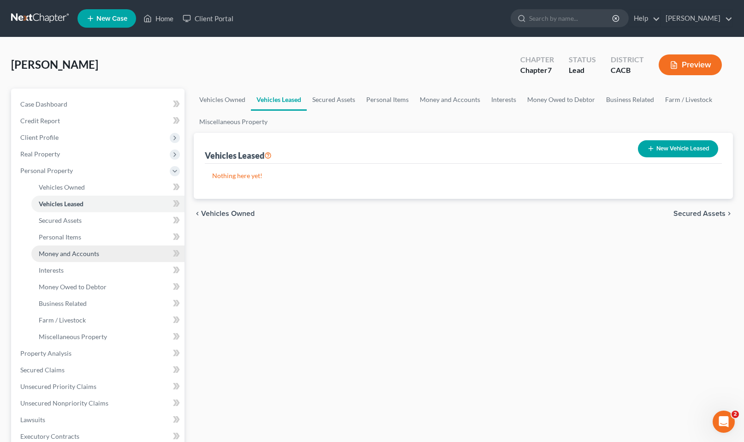
click at [45, 252] on span "Money and Accounts" at bounding box center [69, 254] width 60 height 8
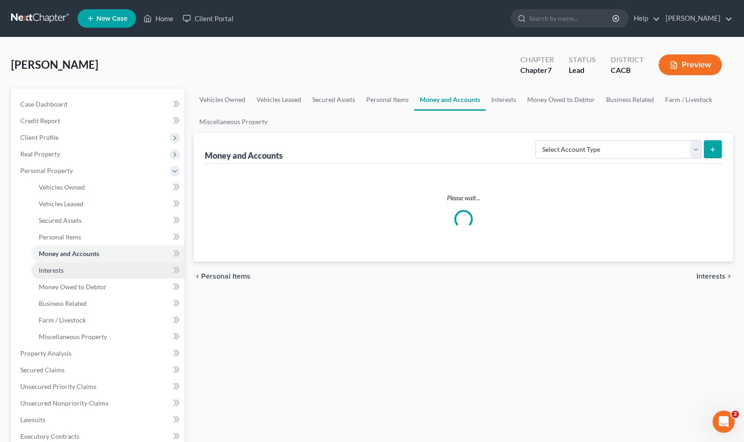
click at [45, 268] on span "Interests" at bounding box center [51, 270] width 25 height 8
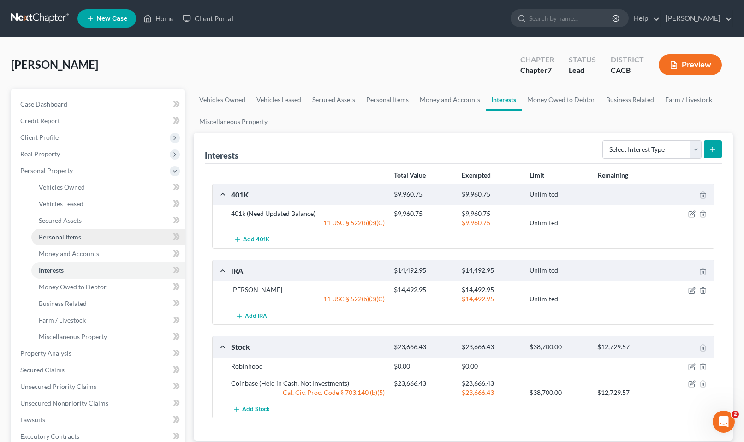
click at [65, 241] on link "Personal Items" at bounding box center [107, 237] width 153 height 17
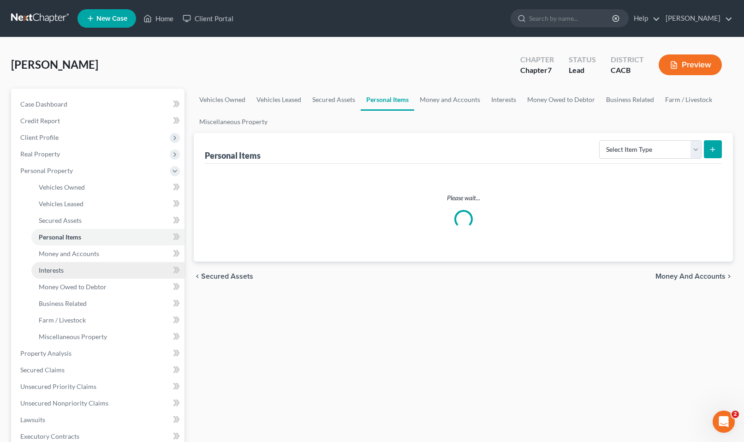
click at [59, 265] on link "Interests" at bounding box center [107, 270] width 153 height 17
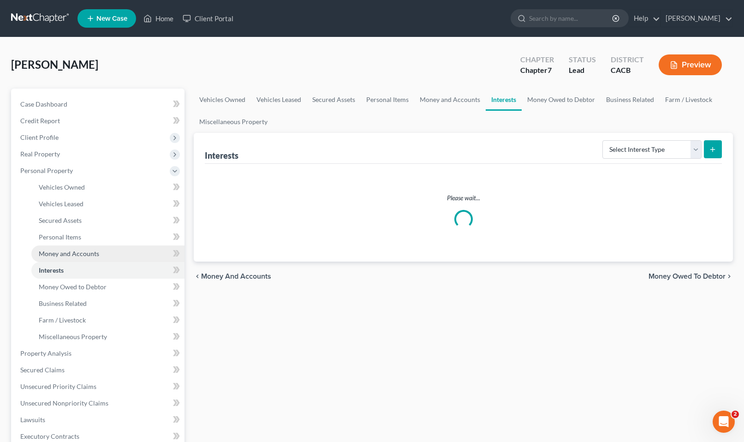
click at [58, 253] on span "Money and Accounts" at bounding box center [69, 254] width 60 height 8
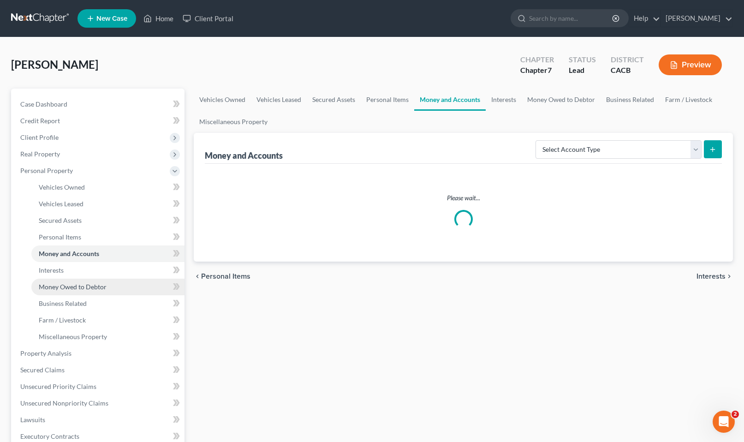
click at [54, 291] on link "Money Owed to Debtor" at bounding box center [107, 287] width 153 height 17
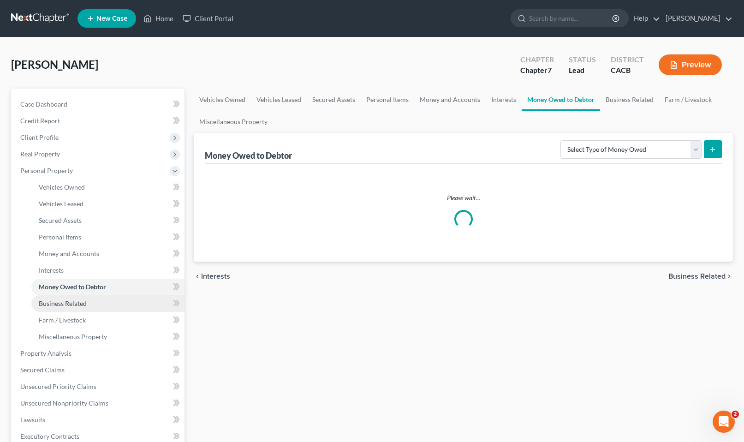
click at [53, 306] on span "Business Related" at bounding box center [63, 303] width 48 height 8
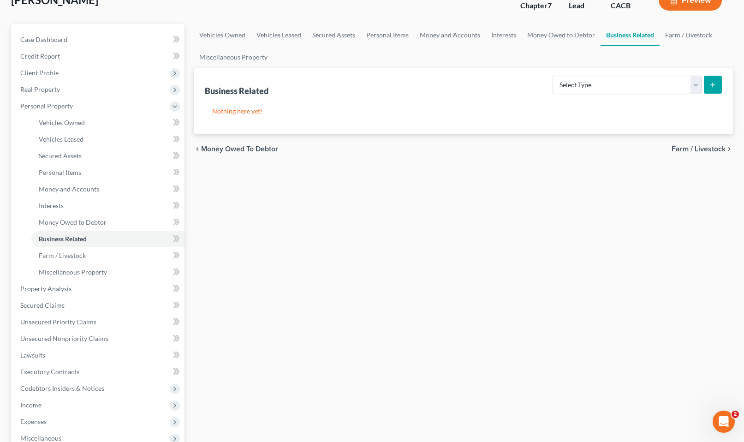
scroll to position [215, 0]
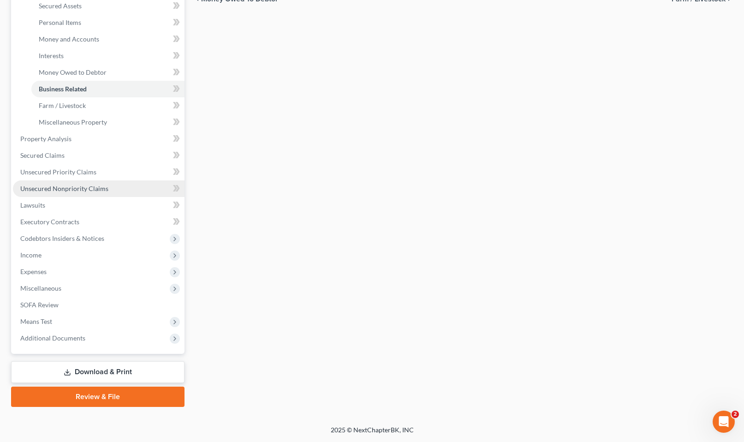
click at [72, 183] on link "Unsecured Nonpriority Claims" at bounding box center [99, 188] width 172 height 17
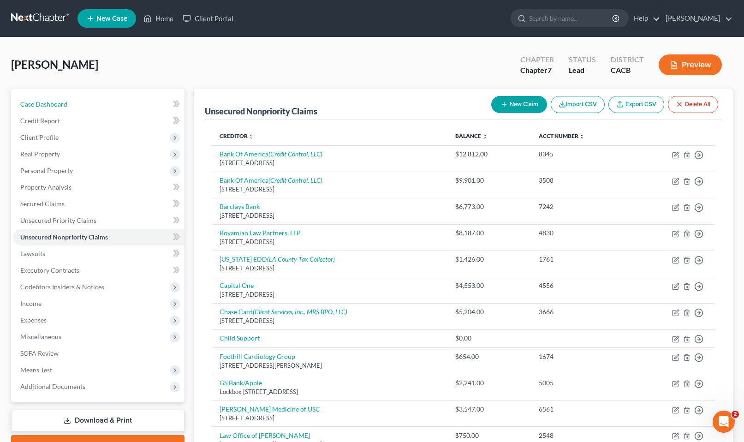
click at [68, 95] on div "Case Dashboard Payments Invoices Payments Payments Credit Report Client Profile…" at bounding box center [97, 246] width 173 height 314
click at [71, 97] on link "Case Dashboard" at bounding box center [99, 104] width 172 height 17
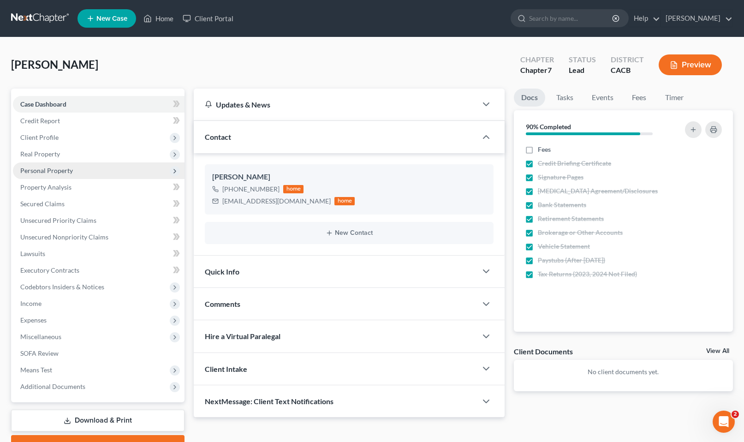
click at [66, 166] on span "Personal Property" at bounding box center [99, 170] width 172 height 17
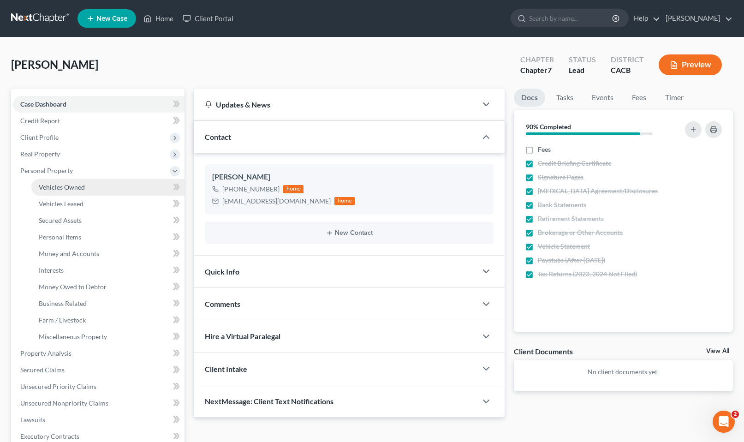
click at [76, 181] on link "Vehicles Owned" at bounding box center [107, 187] width 153 height 17
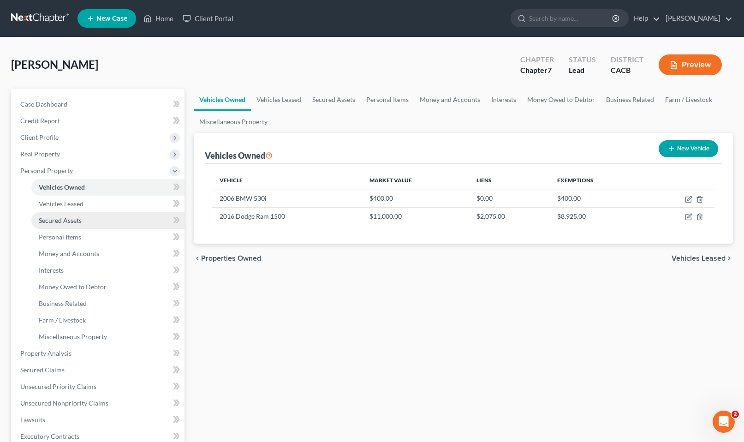
click at [83, 221] on link "Secured Assets" at bounding box center [107, 220] width 153 height 17
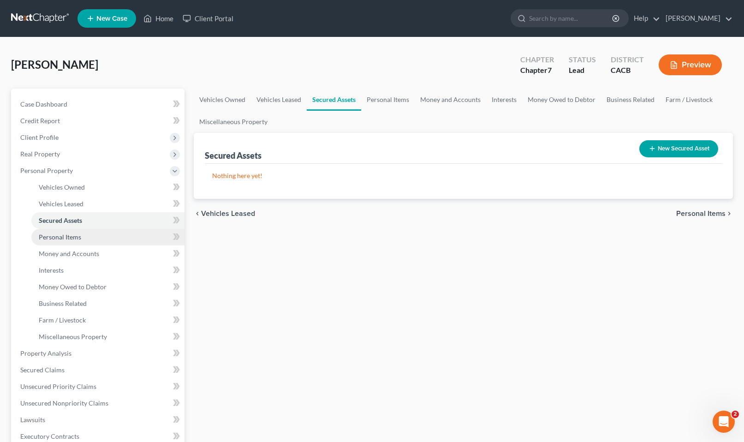
click at [86, 235] on link "Personal Items" at bounding box center [107, 237] width 153 height 17
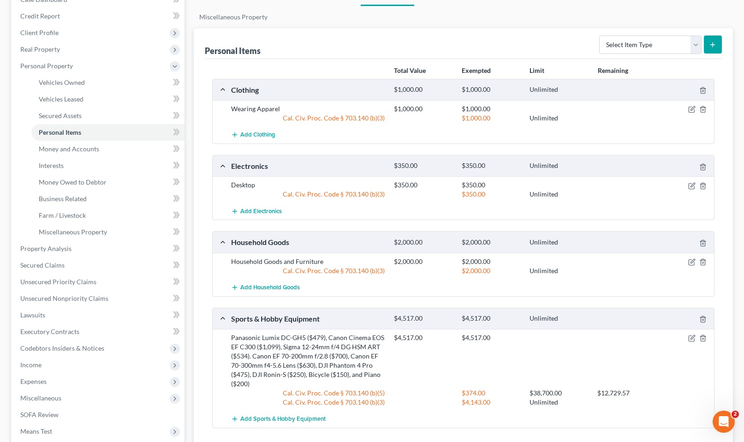
scroll to position [215, 0]
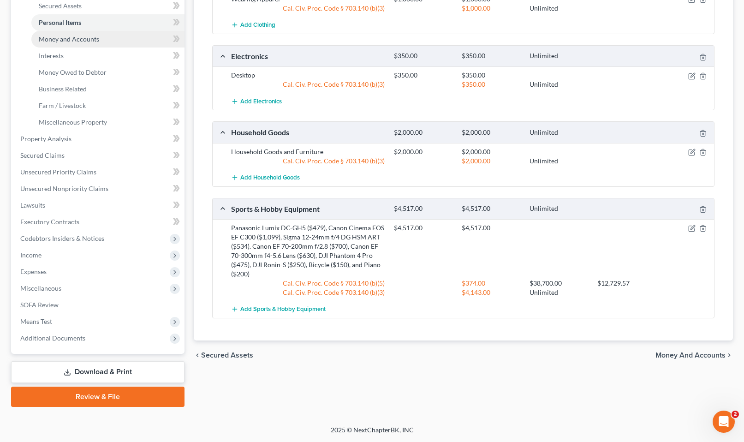
click at [63, 34] on link "Money and Accounts" at bounding box center [107, 39] width 153 height 17
